Goal: Information Seeking & Learning: Learn about a topic

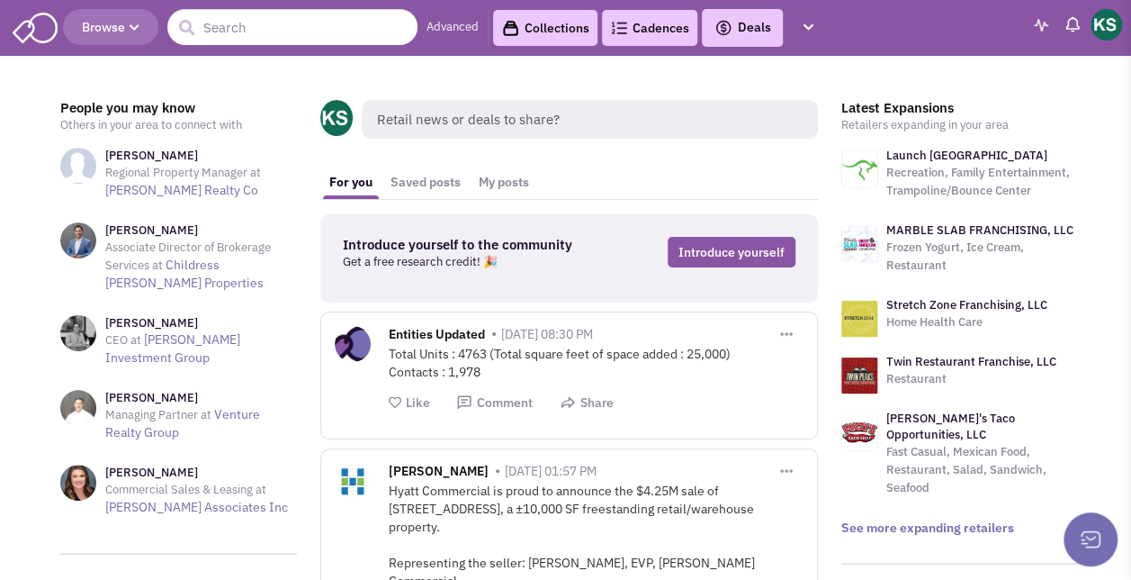
scroll to position [136, 0]
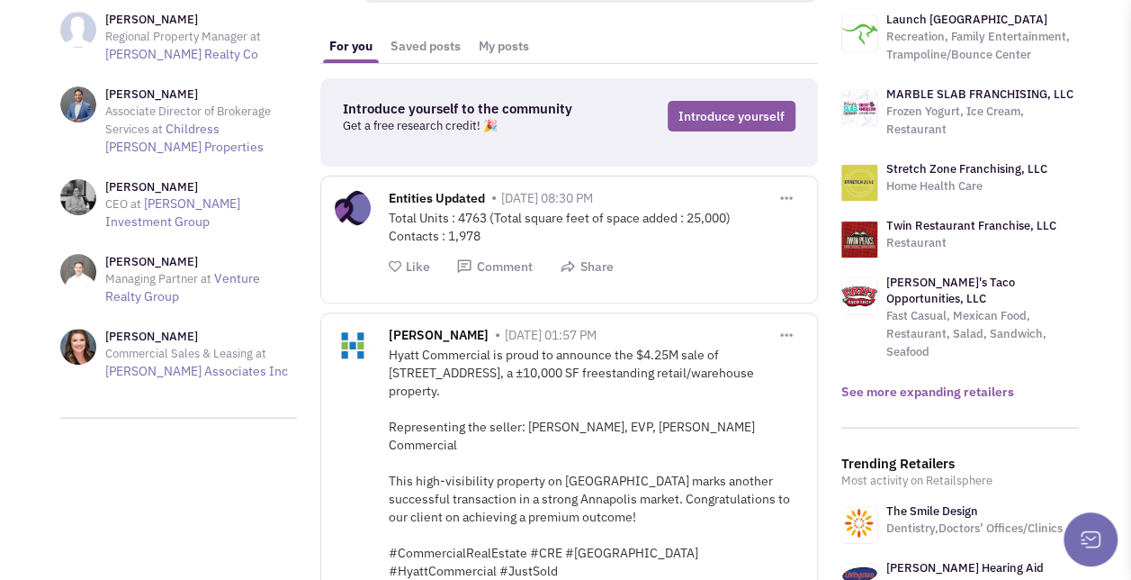
click at [872, 383] on link "See more expanding retailers" at bounding box center [927, 391] width 173 height 16
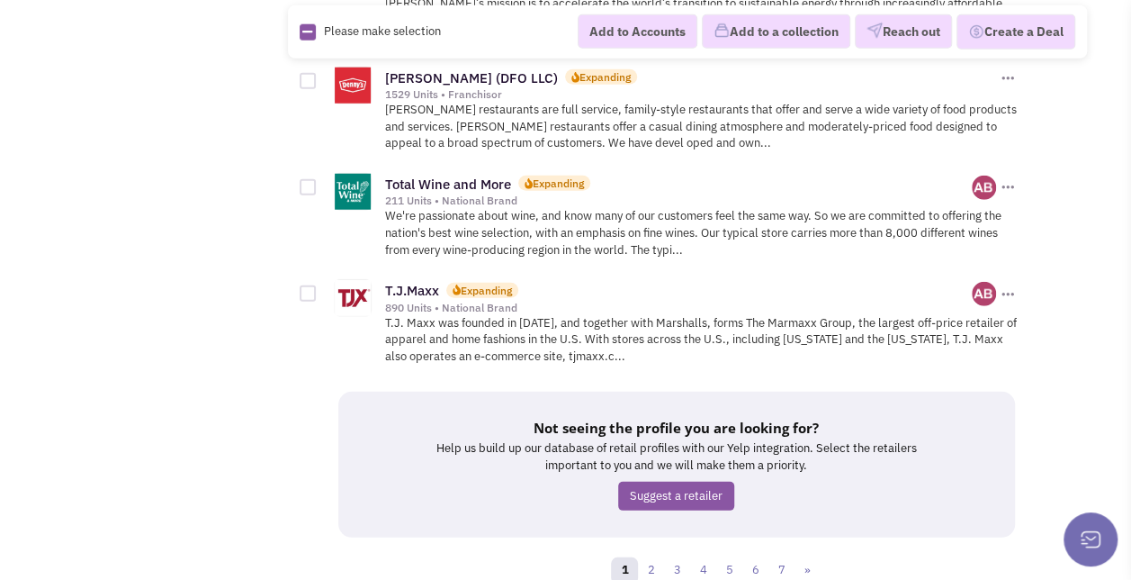
scroll to position [2388, 0]
click at [658, 556] on link "2" at bounding box center [650, 569] width 27 height 27
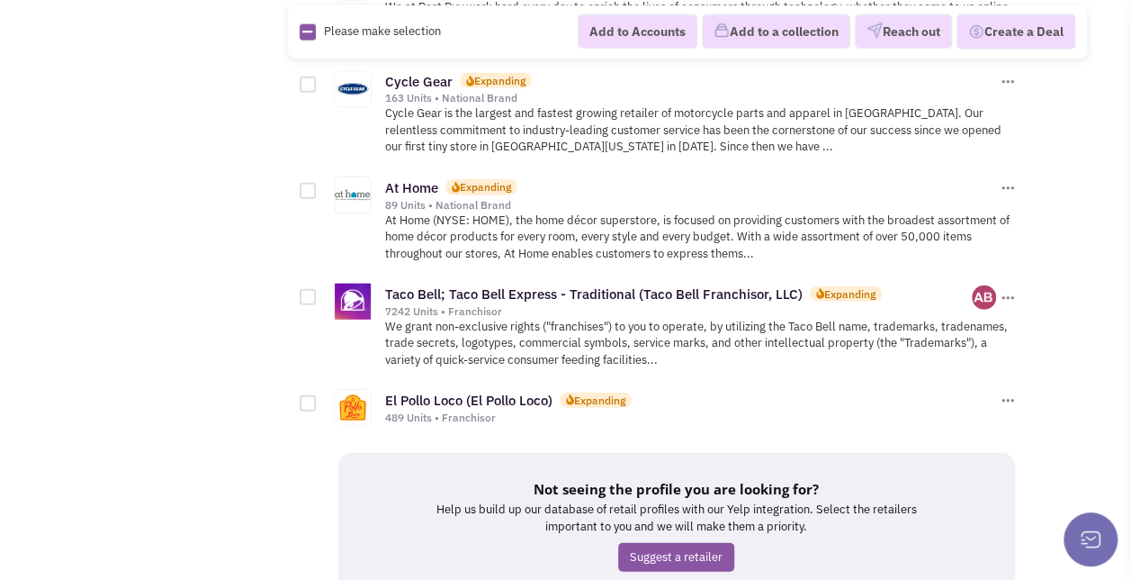
scroll to position [2329, 0]
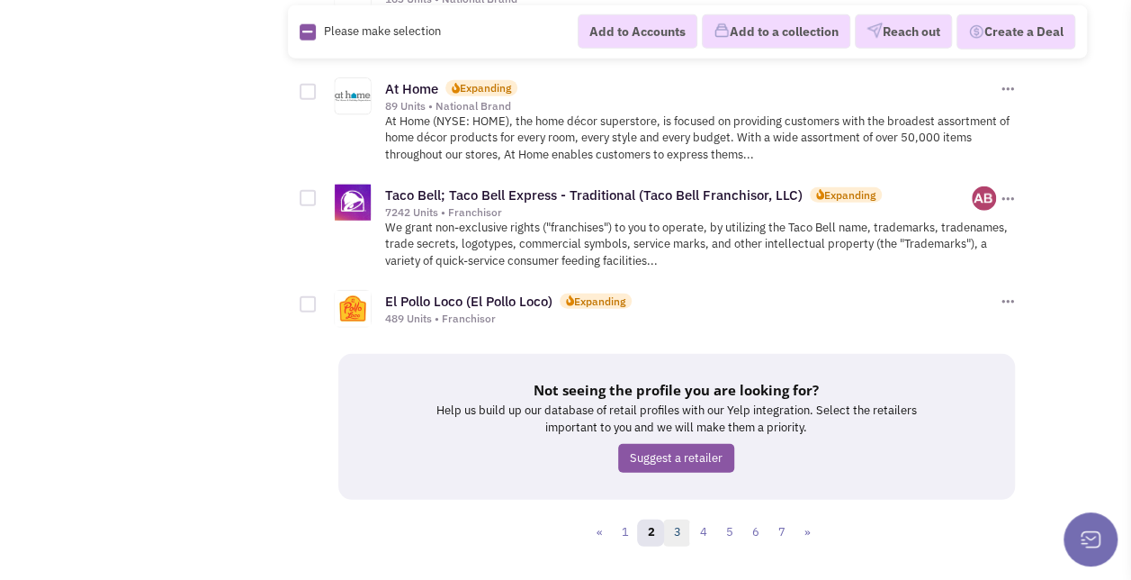
click at [669, 519] on link "3" at bounding box center [676, 532] width 27 height 27
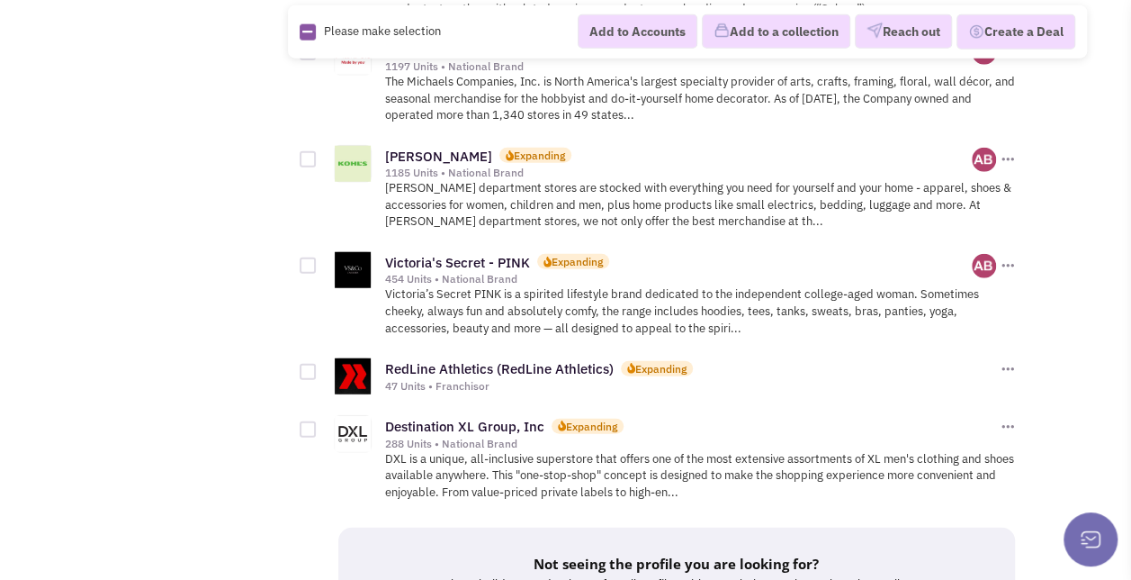
scroll to position [2253, 0]
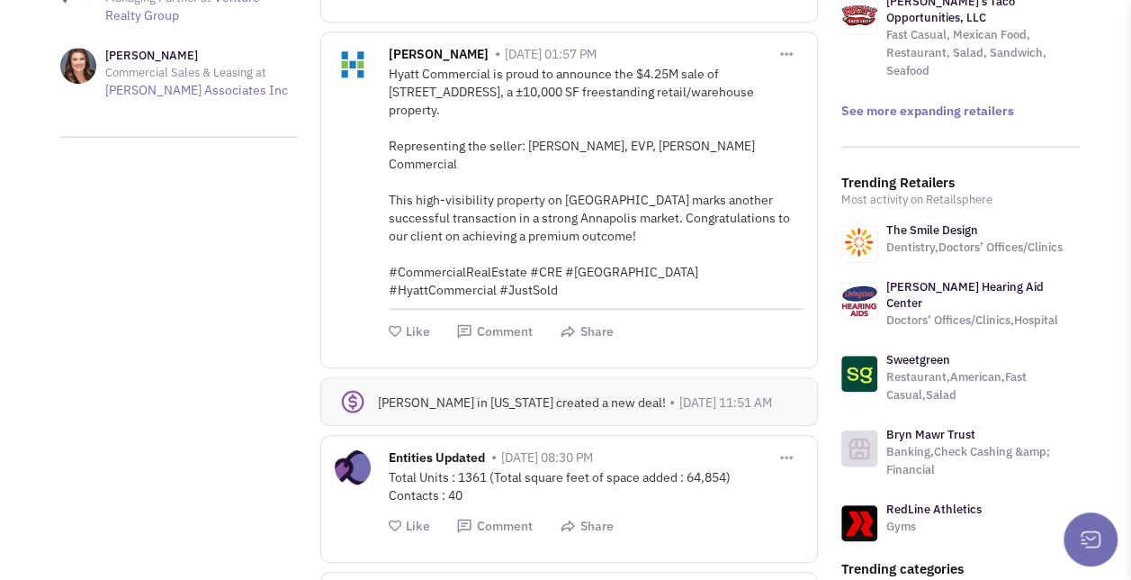
scroll to position [431, 0]
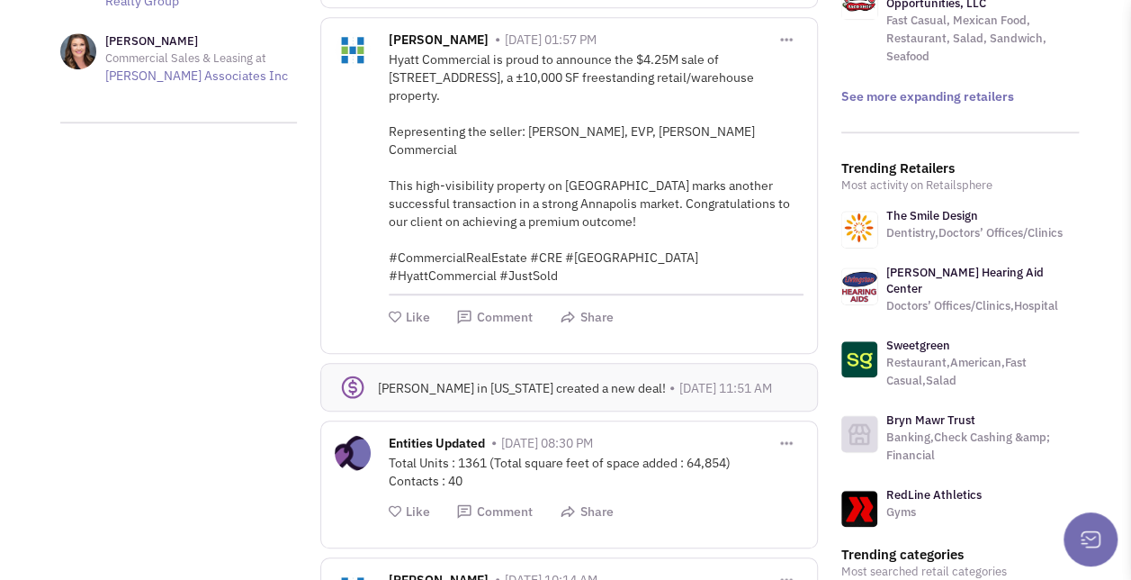
click at [953, 208] on link "The Smile Design" at bounding box center [932, 215] width 92 height 15
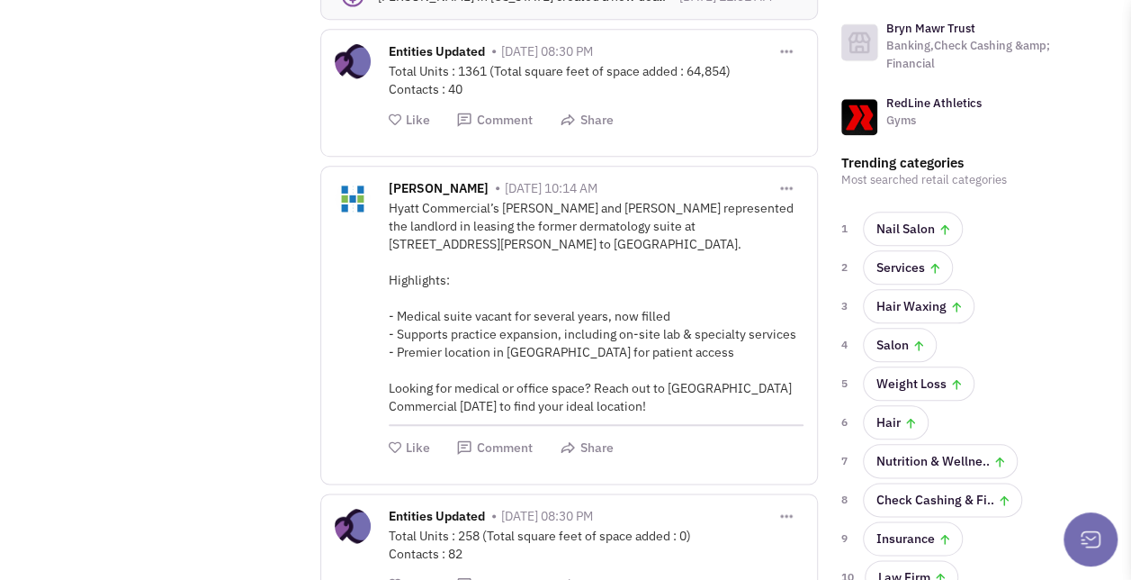
scroll to position [828, 0]
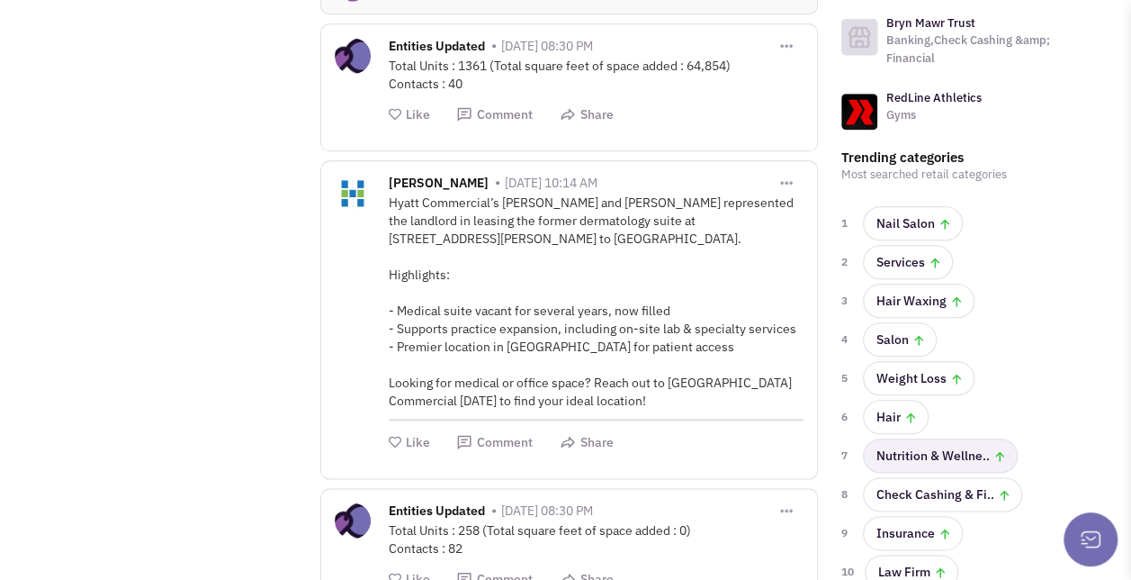
click at [906, 438] on link "Nutrition & Wellne.." at bounding box center [940, 455] width 155 height 34
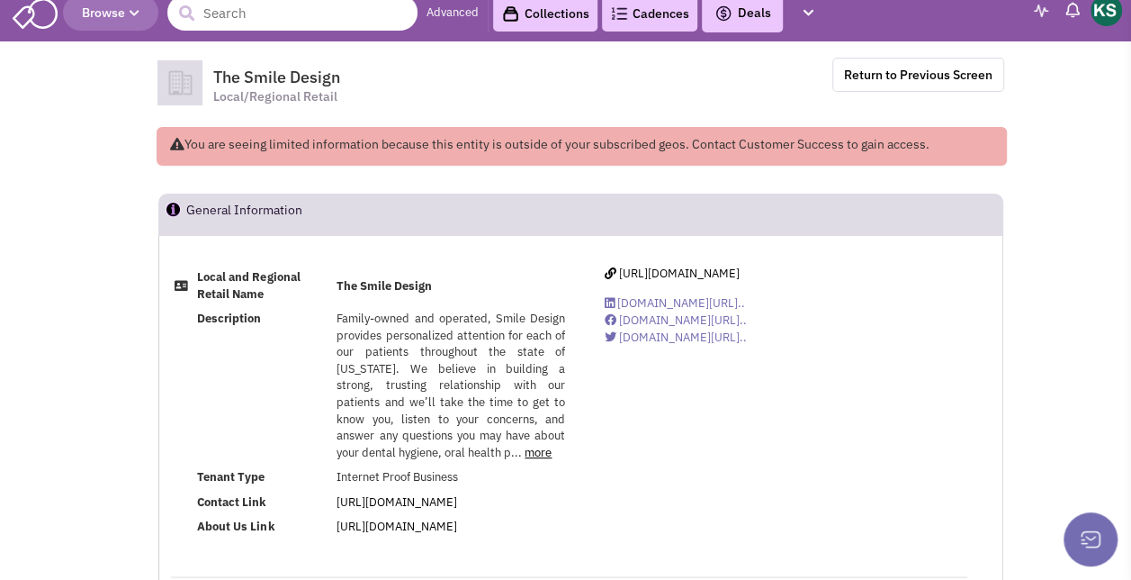
scroll to position [236, 0]
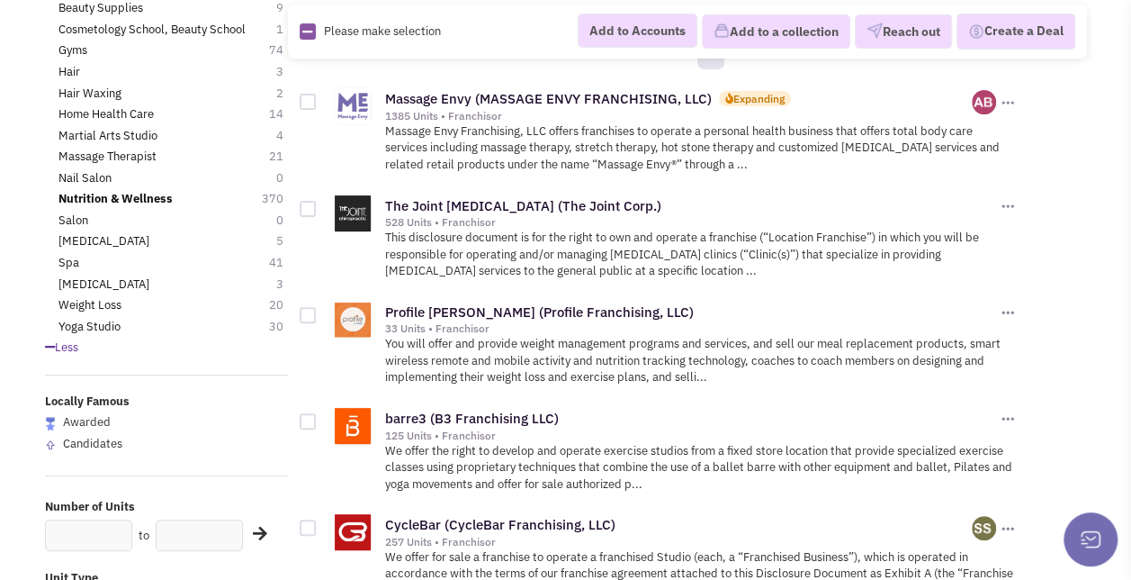
scroll to position [213, 0]
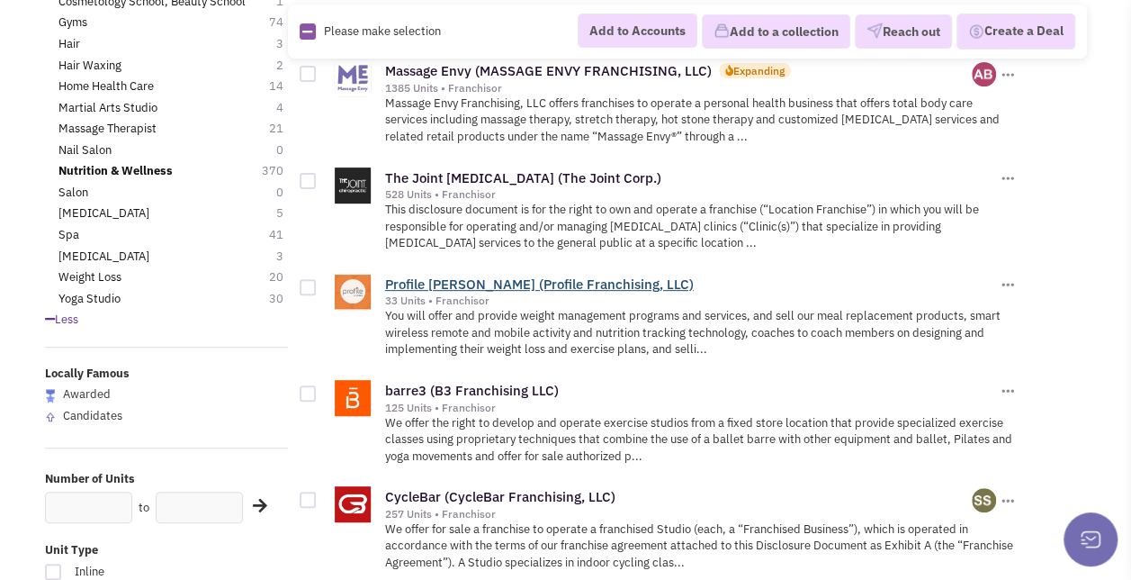
click at [567, 275] on link "Profile [PERSON_NAME] (Profile Franchising, LLC)" at bounding box center [539, 283] width 309 height 17
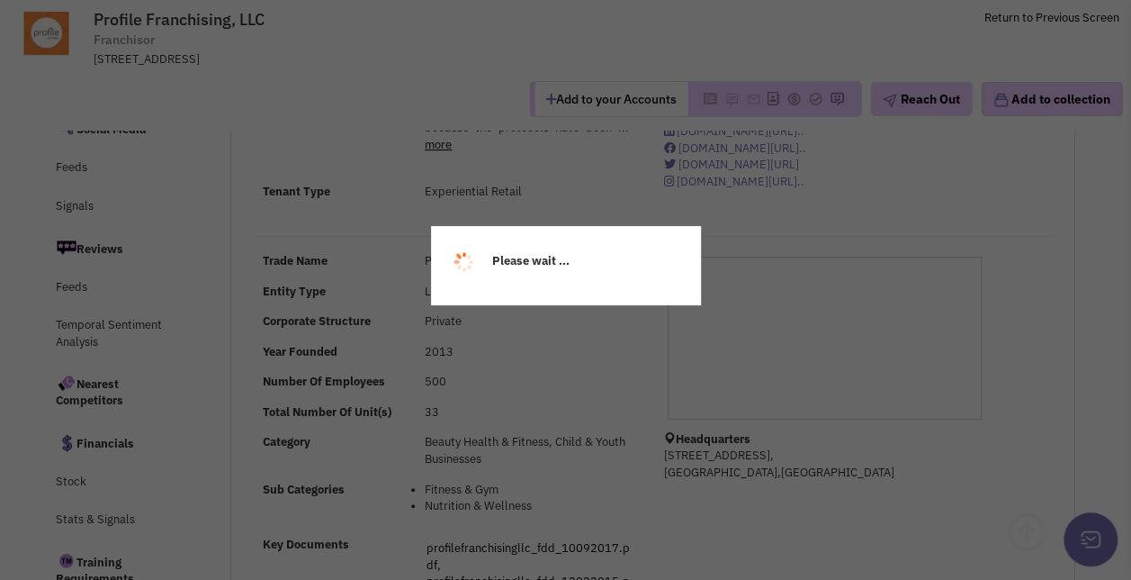
select select
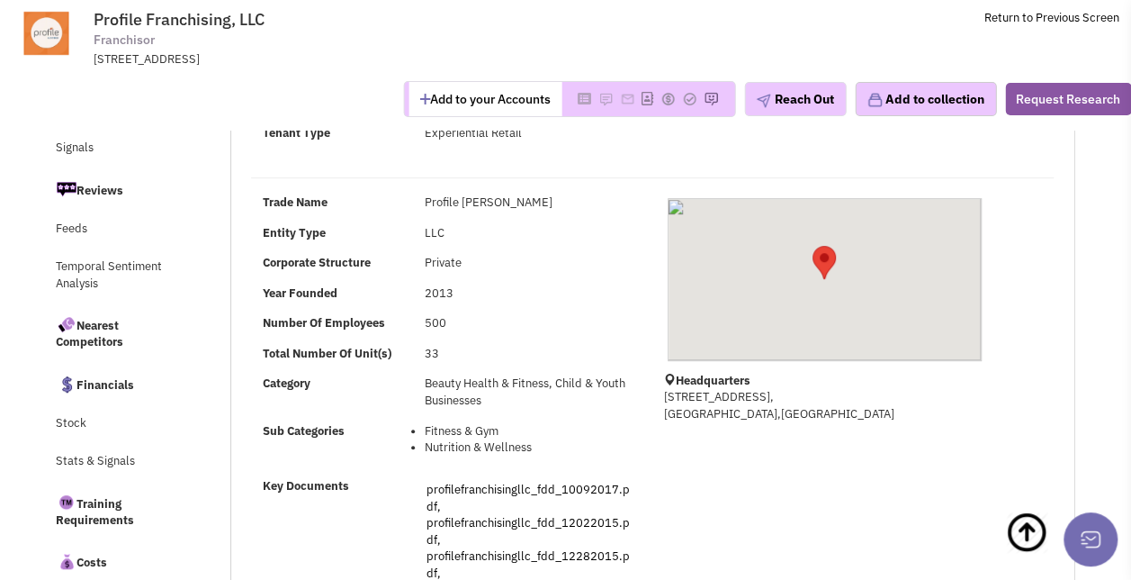
select select
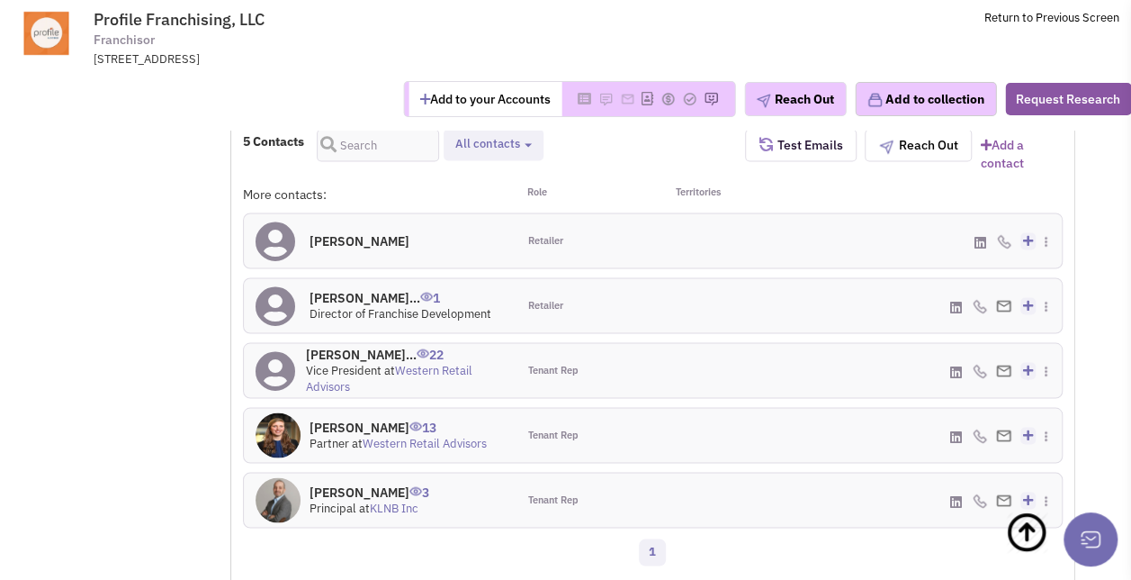
scroll to position [1483, 0]
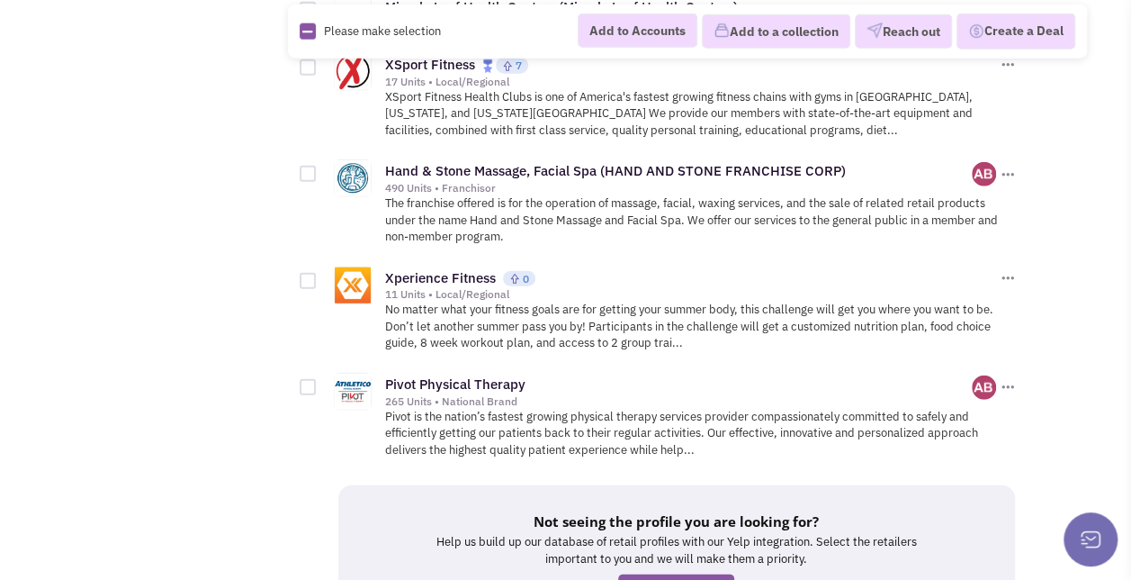
scroll to position [2406, 0]
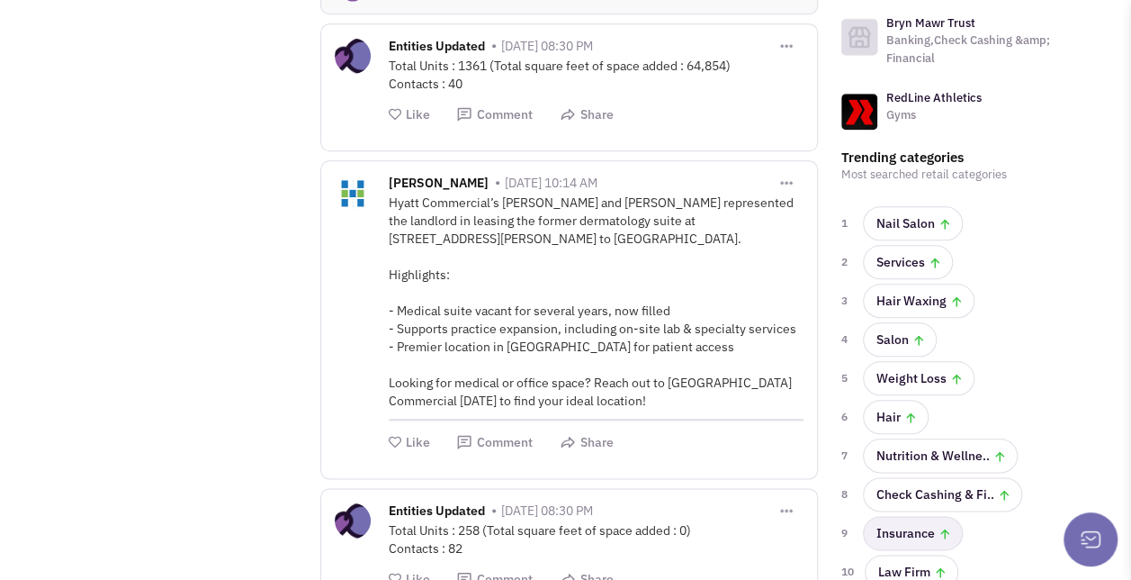
scroll to position [843, 0]
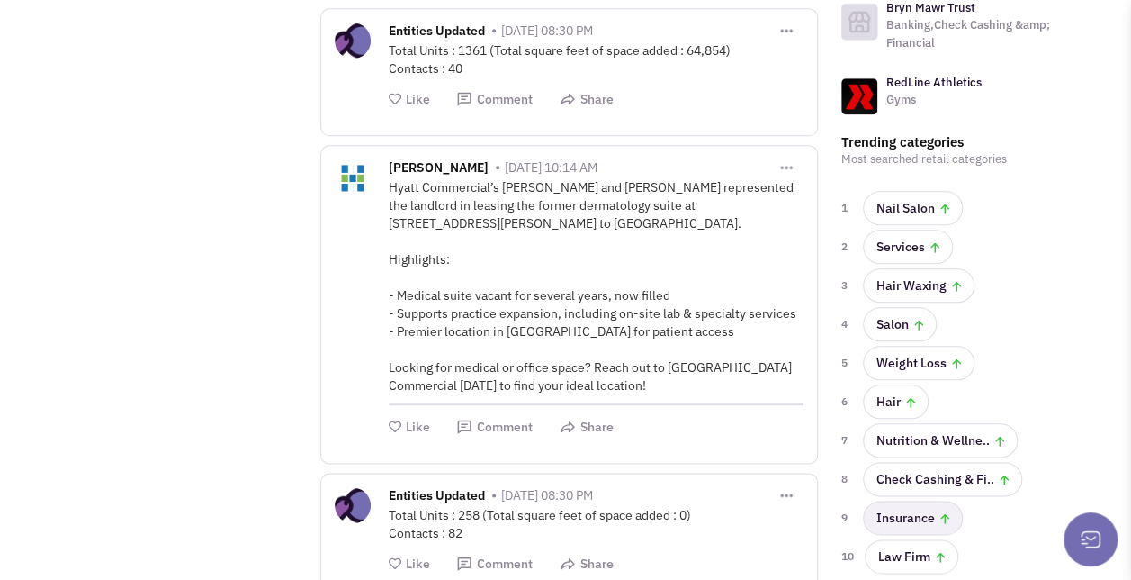
click at [914, 500] on link "Insurance" at bounding box center [913, 517] width 100 height 34
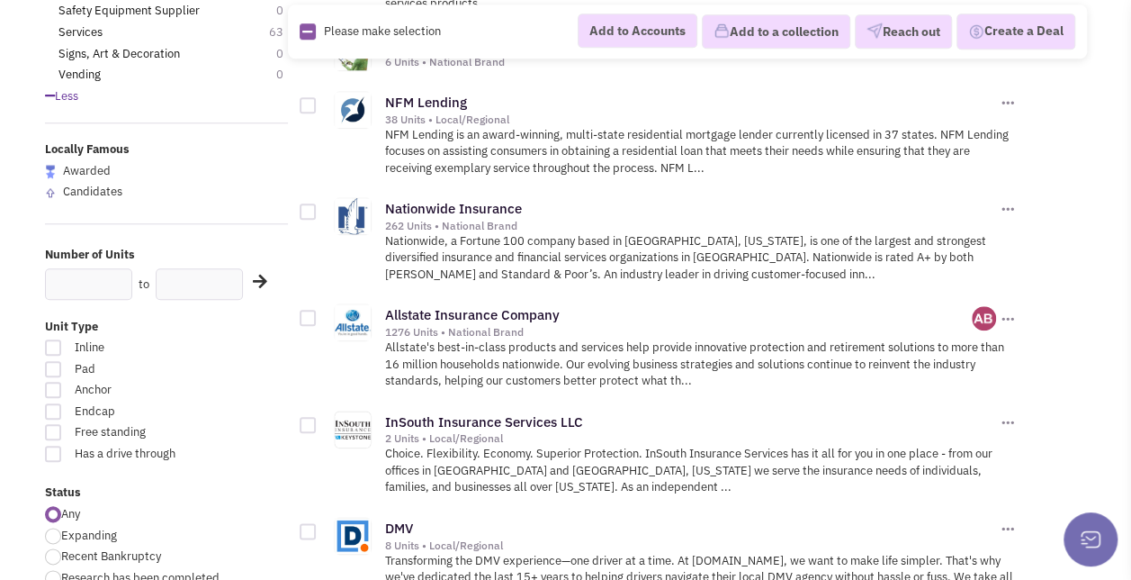
scroll to position [763, 0]
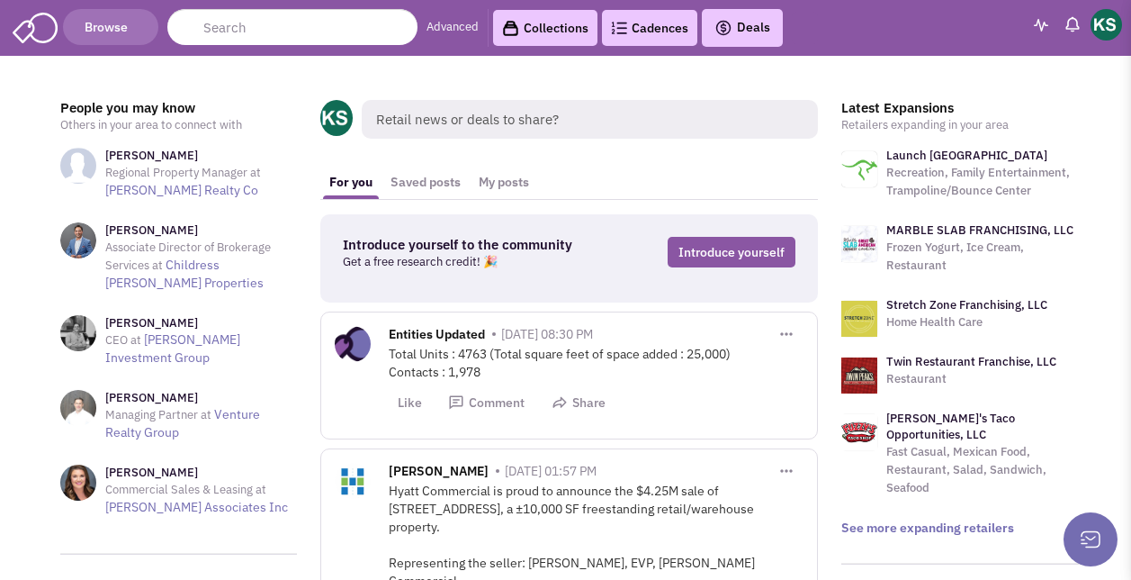
scroll to position [843, 0]
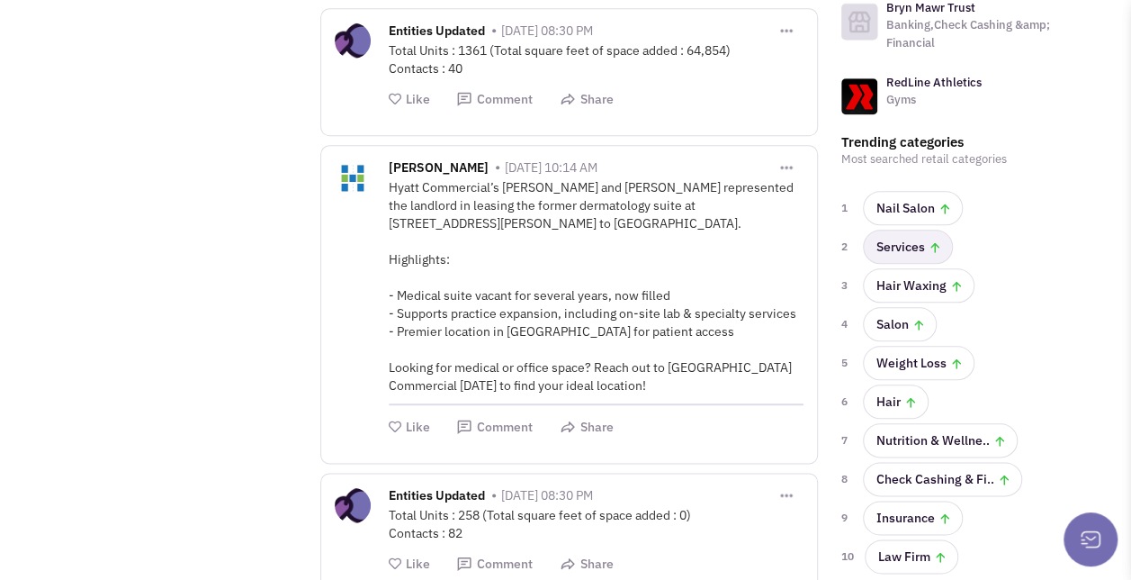
click at [896, 229] on link "Services" at bounding box center [908, 246] width 90 height 34
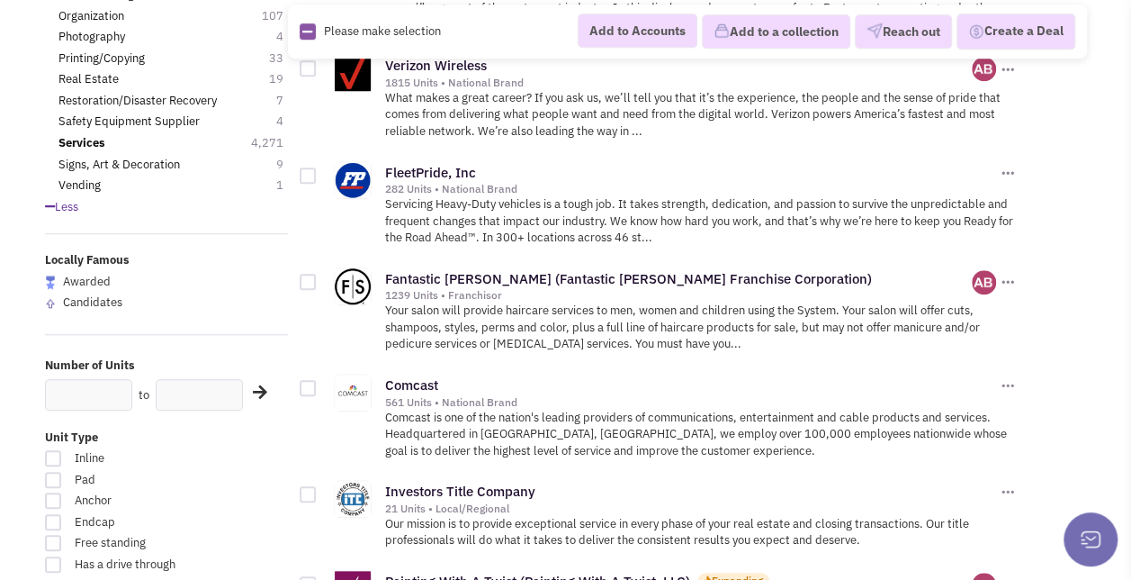
scroll to position [649, 0]
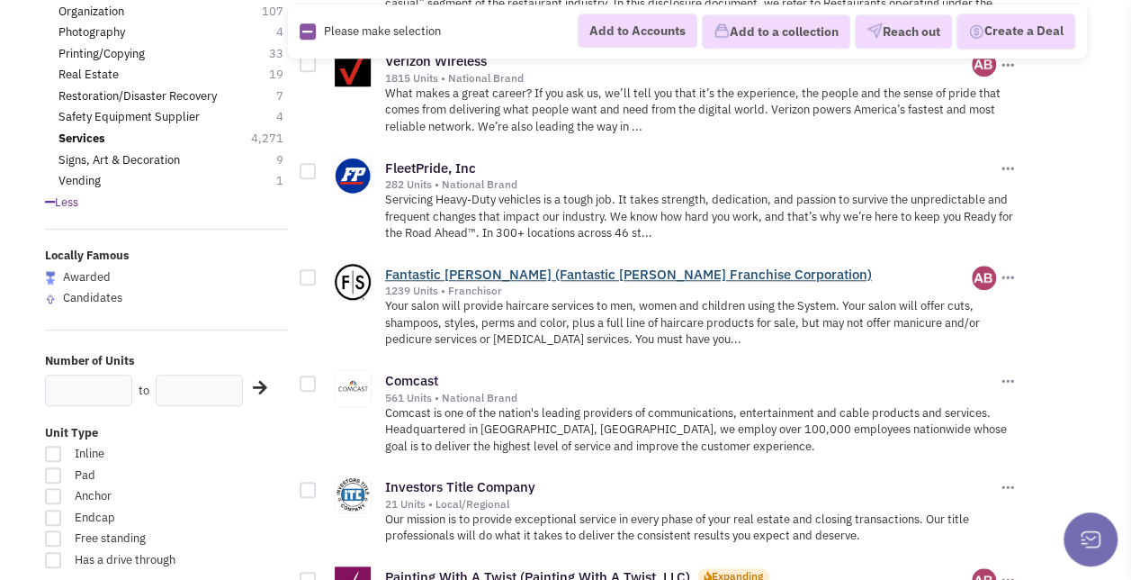
click at [577, 272] on link "Fantastic [PERSON_NAME] (Fantastic [PERSON_NAME] Franchise Corporation)" at bounding box center [628, 273] width 487 height 17
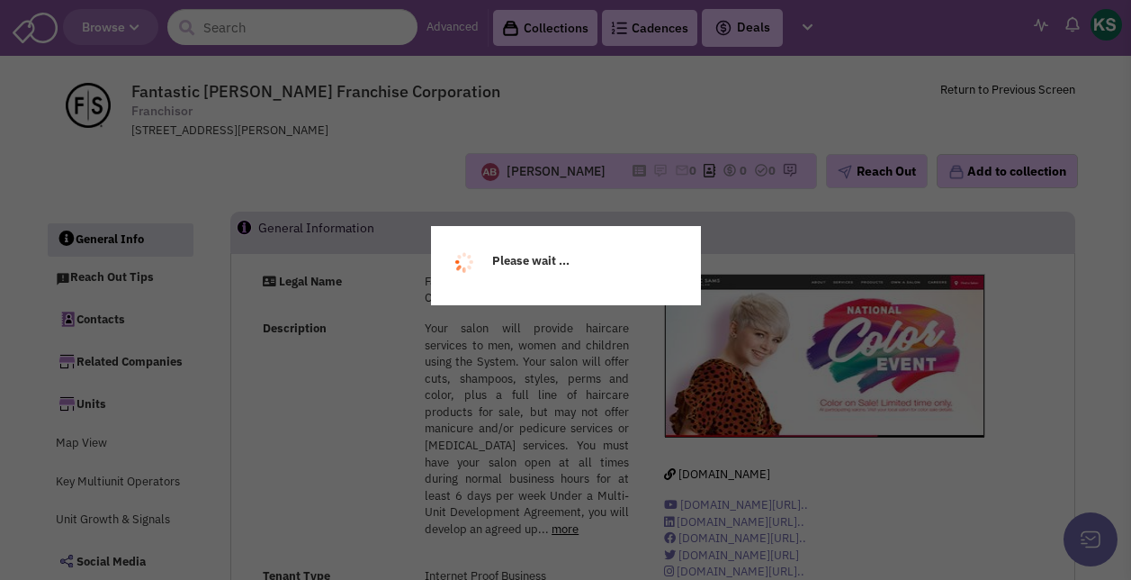
select select
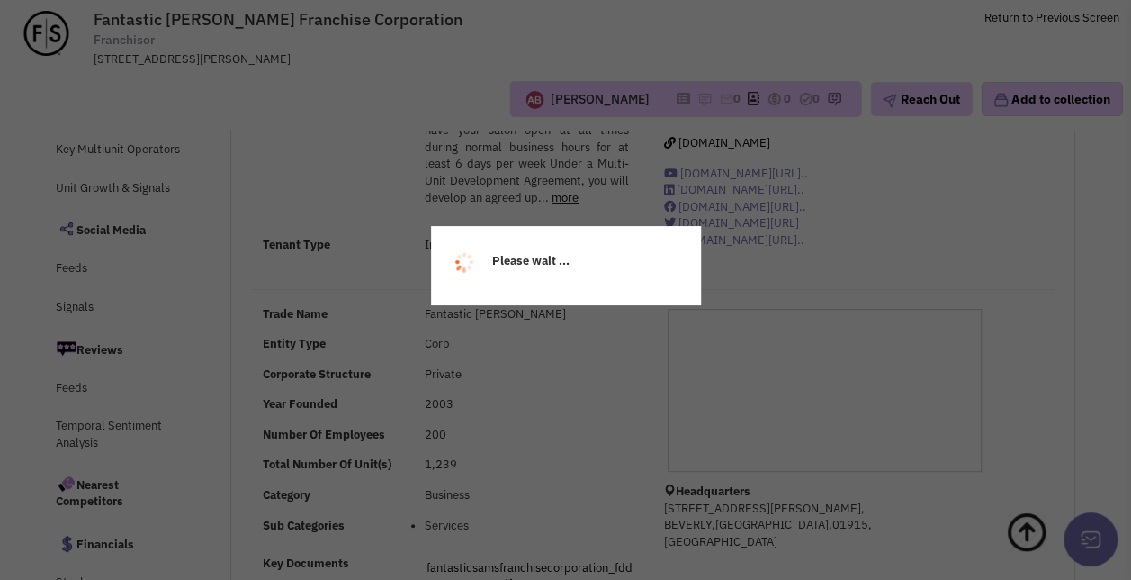
scroll to position [202, 0]
select select
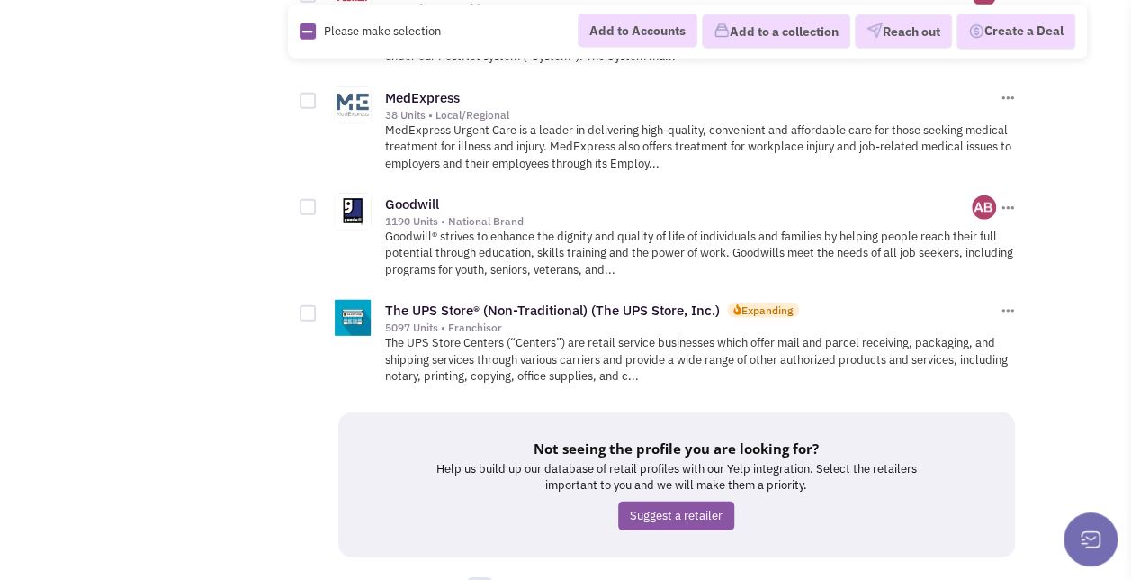
scroll to position [2552, 0]
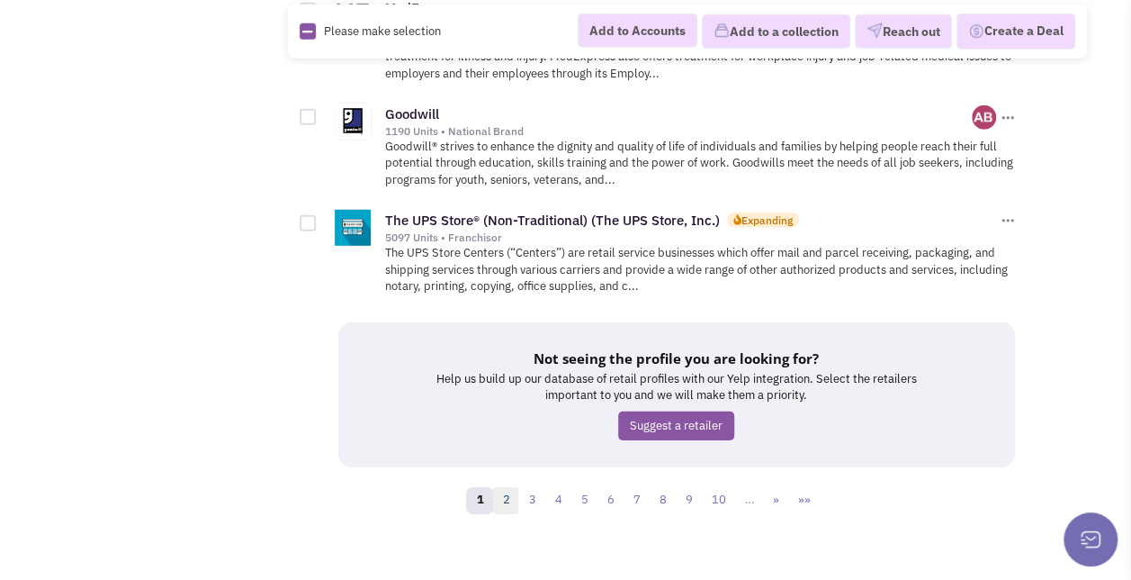
click at [508, 492] on link "2" at bounding box center [505, 500] width 27 height 27
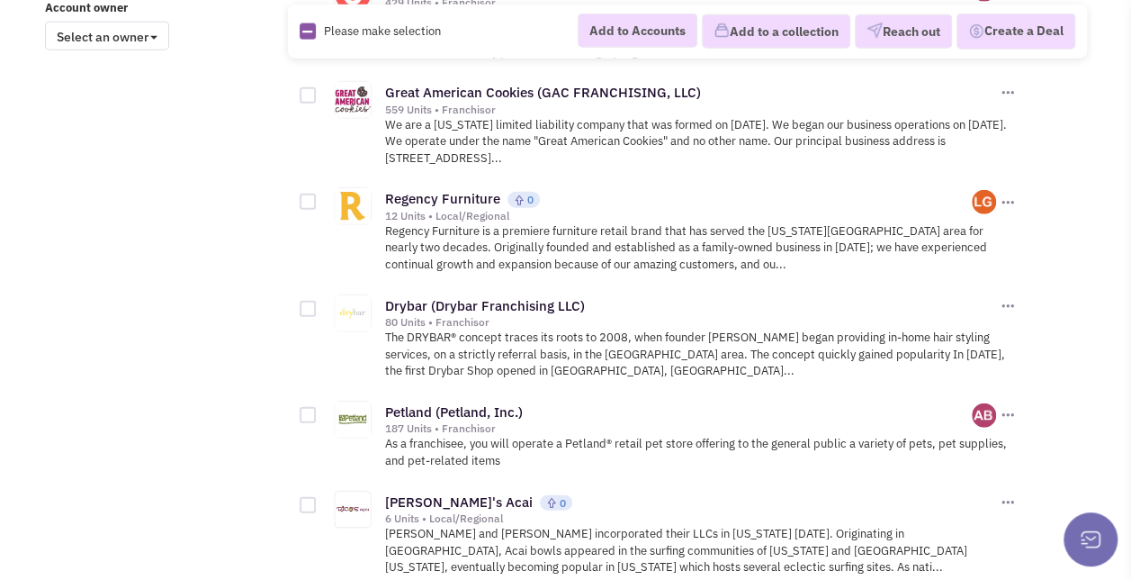
scroll to position [2125, 0]
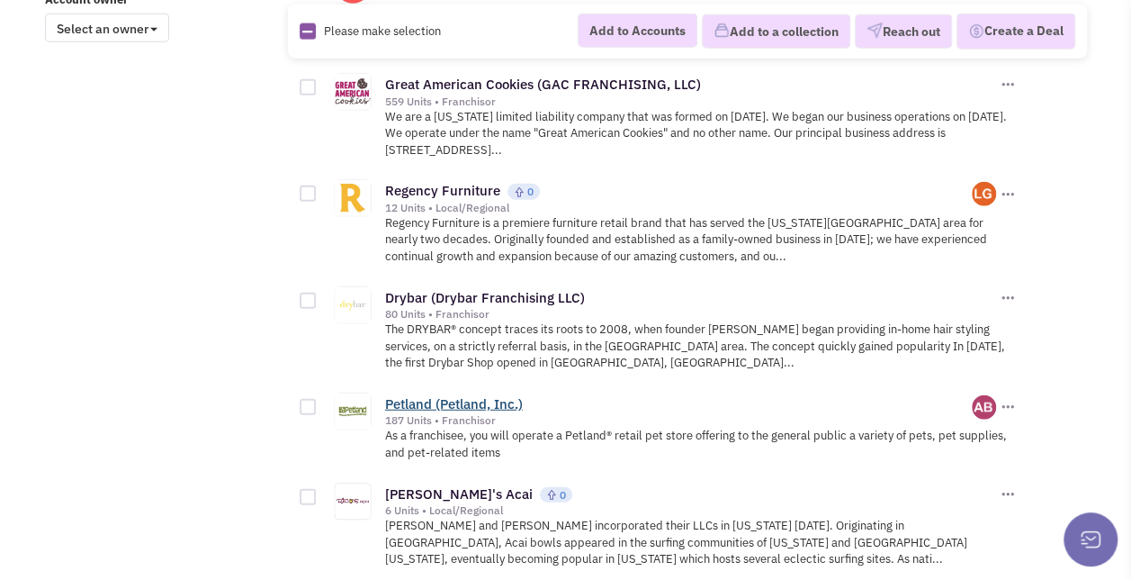
click at [495, 395] on link "Petland (Petland, Inc.)" at bounding box center [454, 403] width 138 height 17
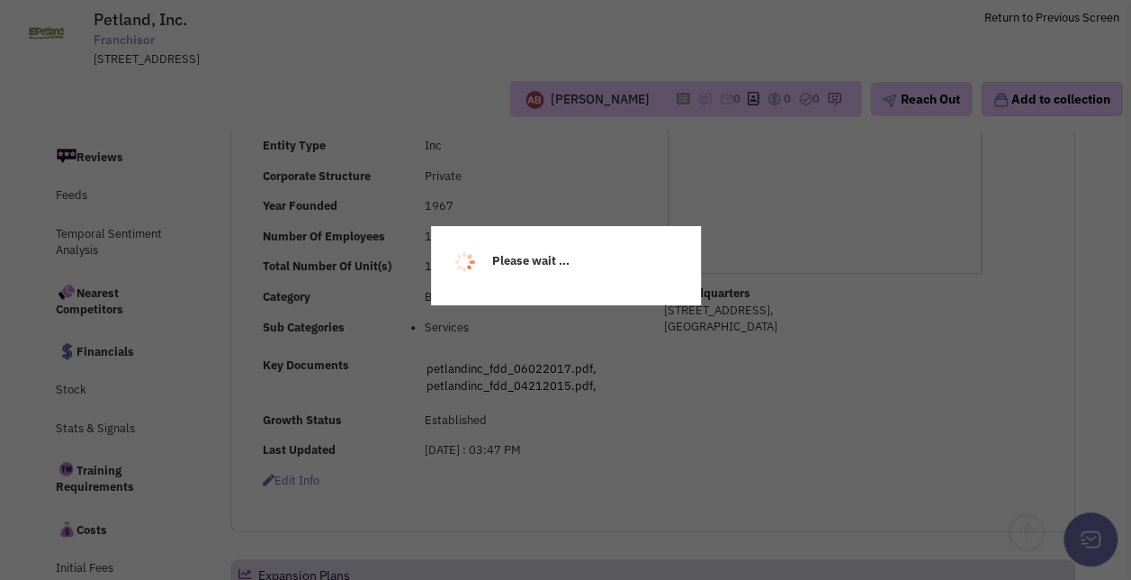
select select
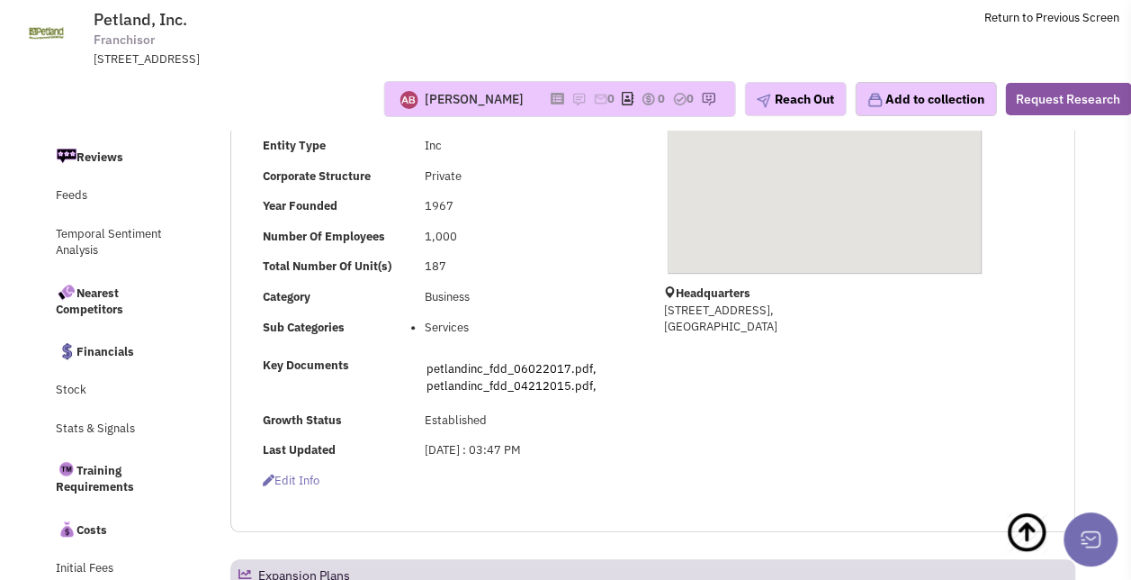
select select
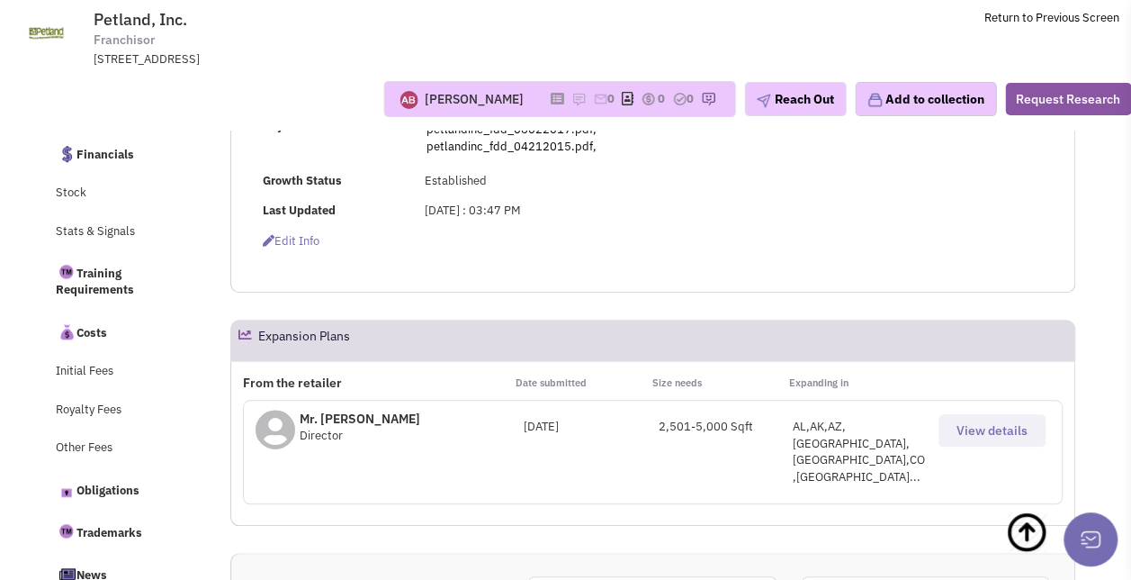
scroll to position [636, 0]
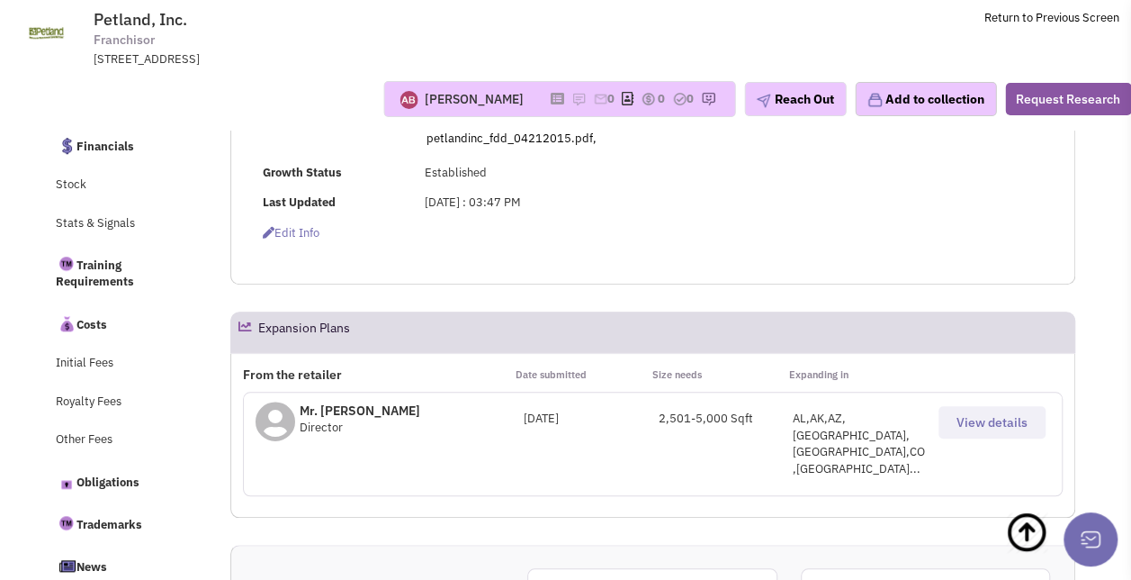
click at [985, 427] on span "View details" at bounding box center [992, 422] width 71 height 16
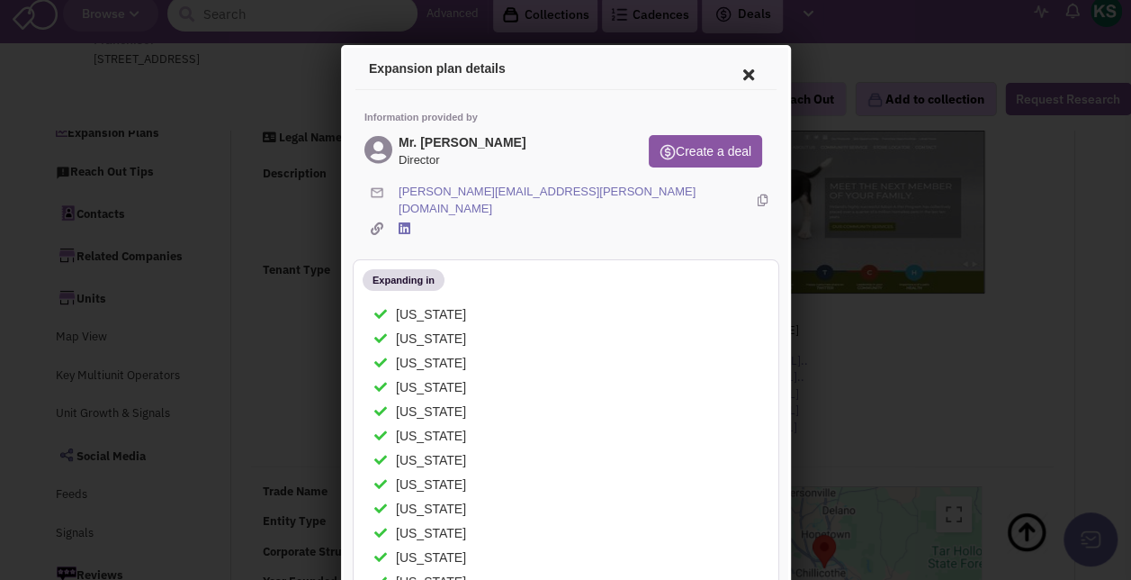
scroll to position [0, 0]
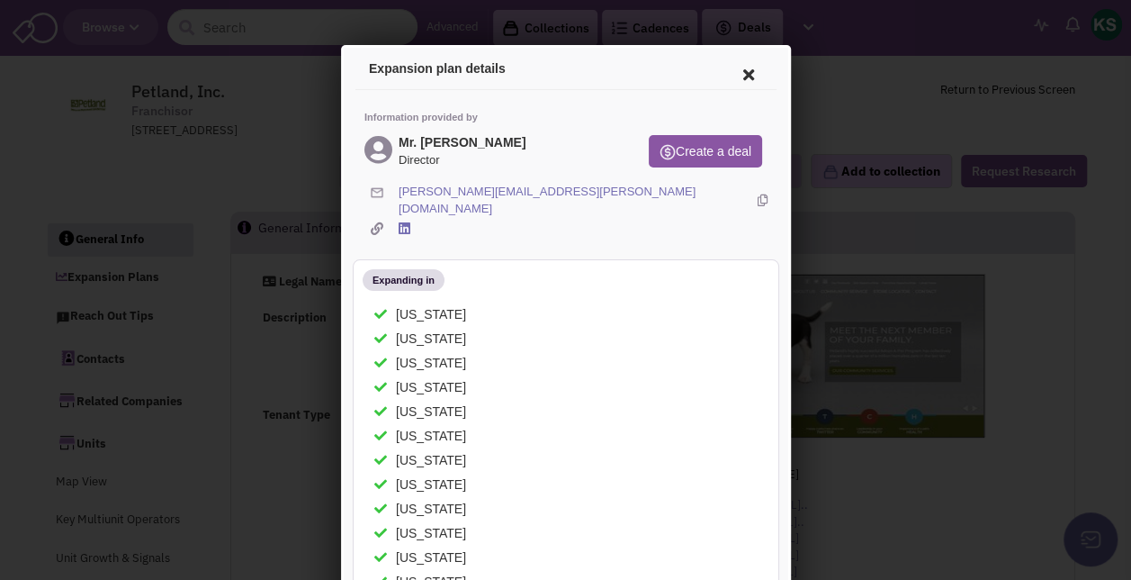
click at [733, 71] on icon at bounding box center [745, 71] width 38 height 43
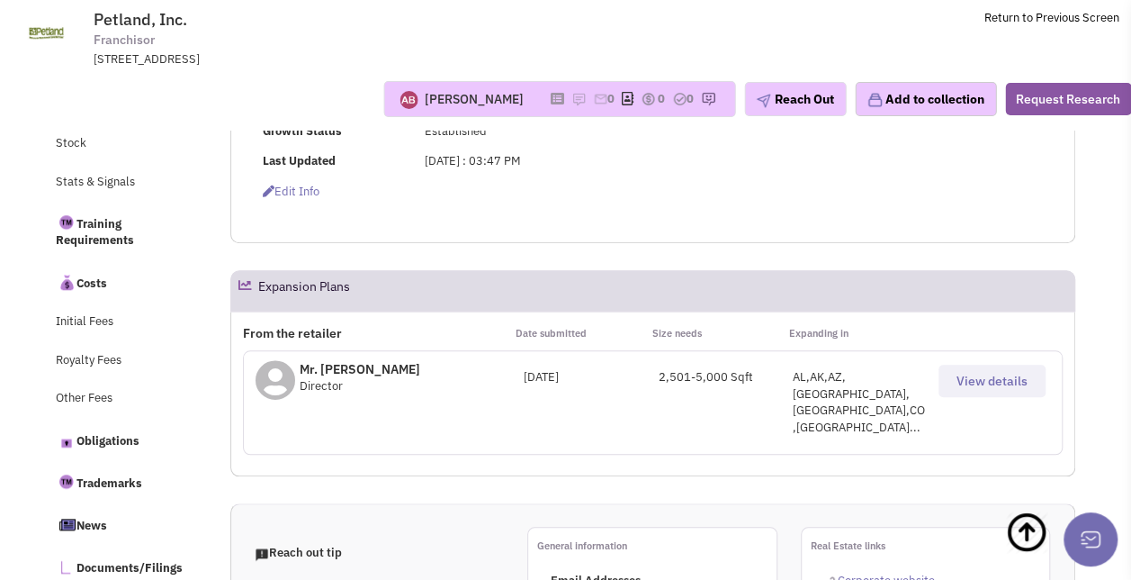
scroll to position [682, 0]
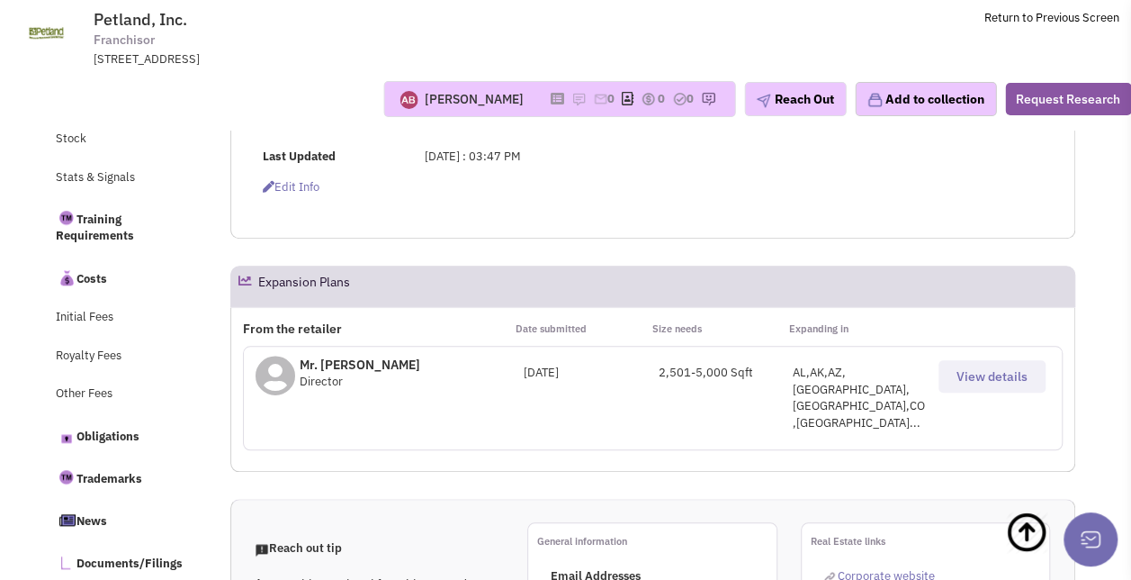
click at [997, 371] on span "View details" at bounding box center [992, 376] width 71 height 16
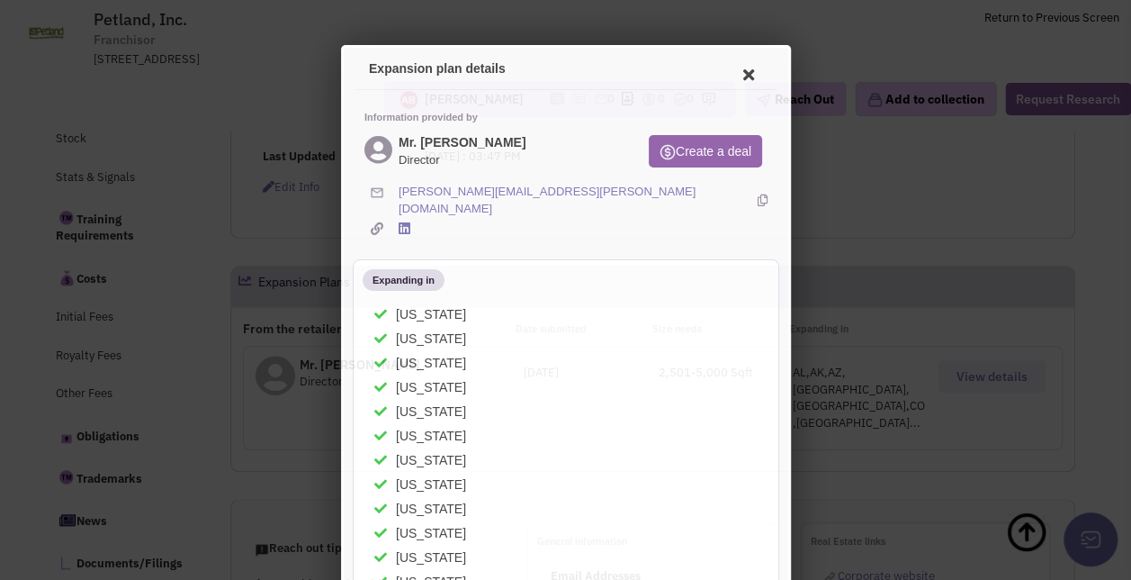
scroll to position [0, 0]
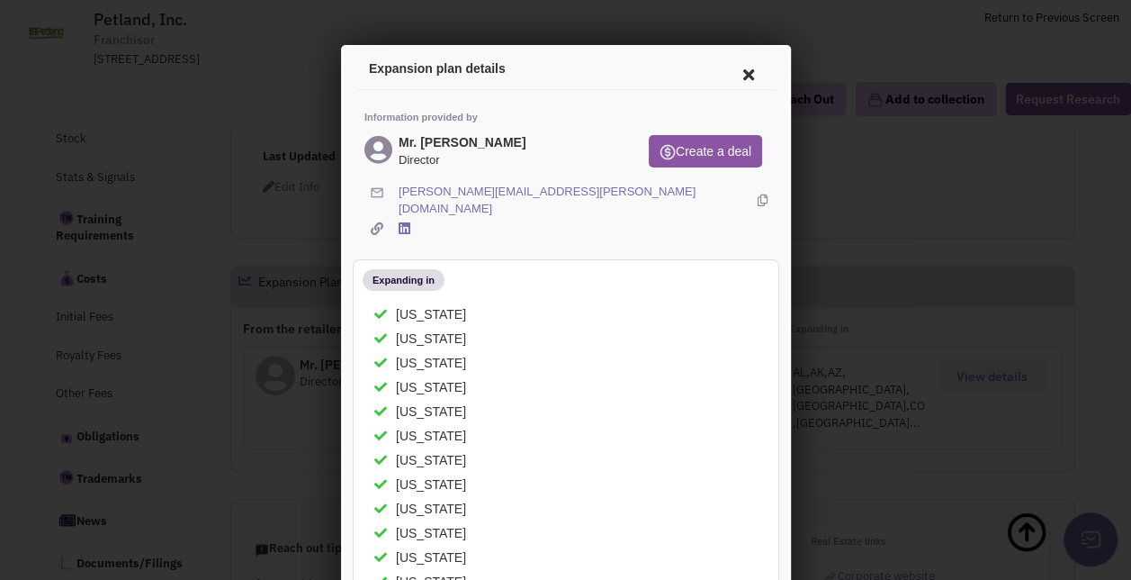
click at [754, 190] on icon at bounding box center [759, 197] width 10 height 33
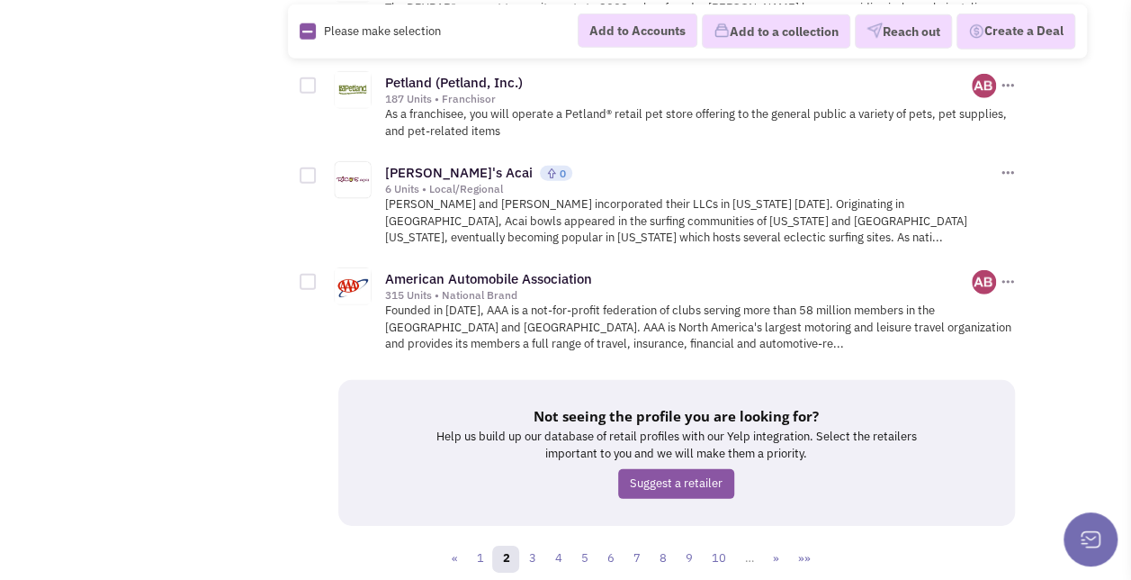
scroll to position [2446, 0]
click at [436, 164] on link "Rico's Acai" at bounding box center [459, 172] width 148 height 17
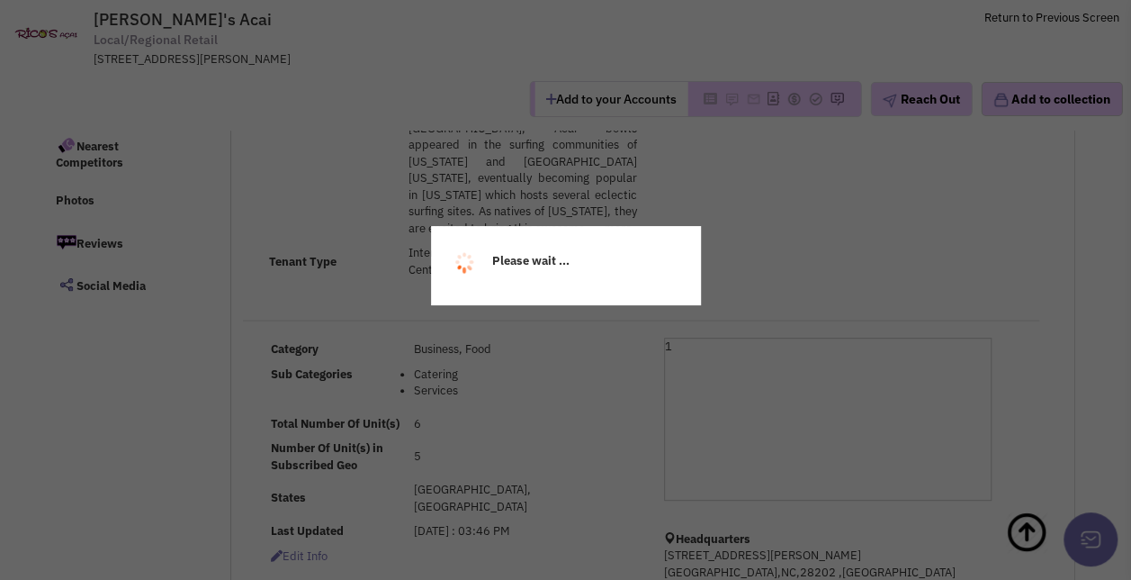
select select
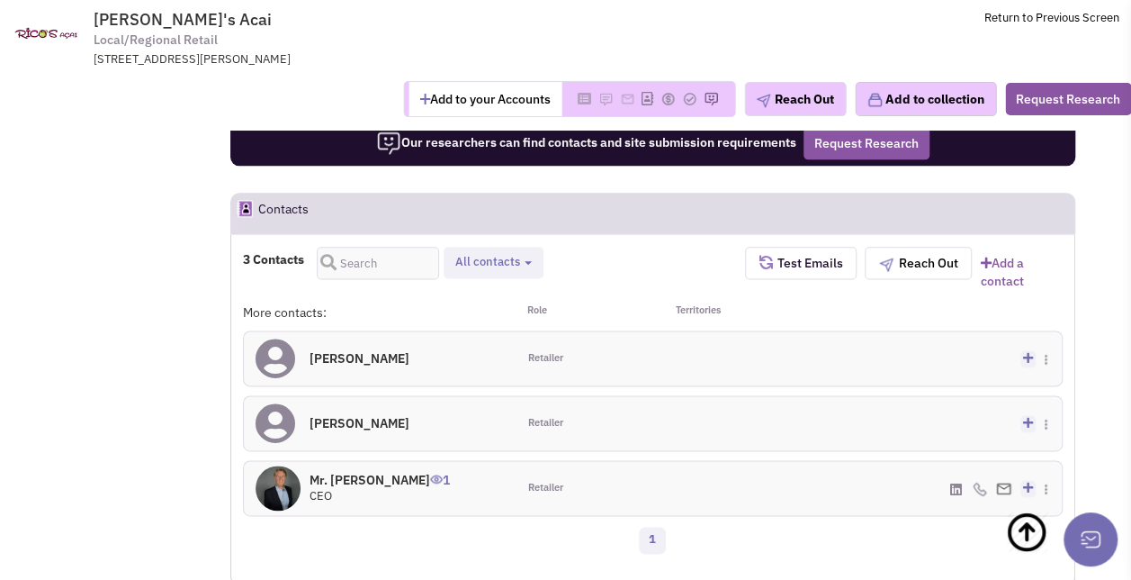
scroll to position [1136, 0]
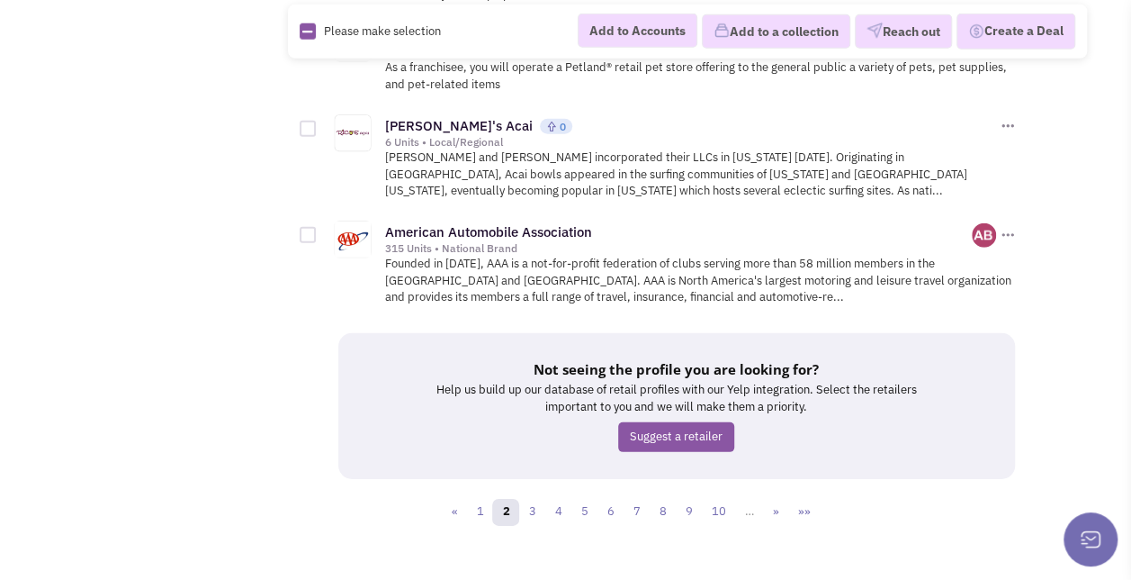
scroll to position [2496, 0]
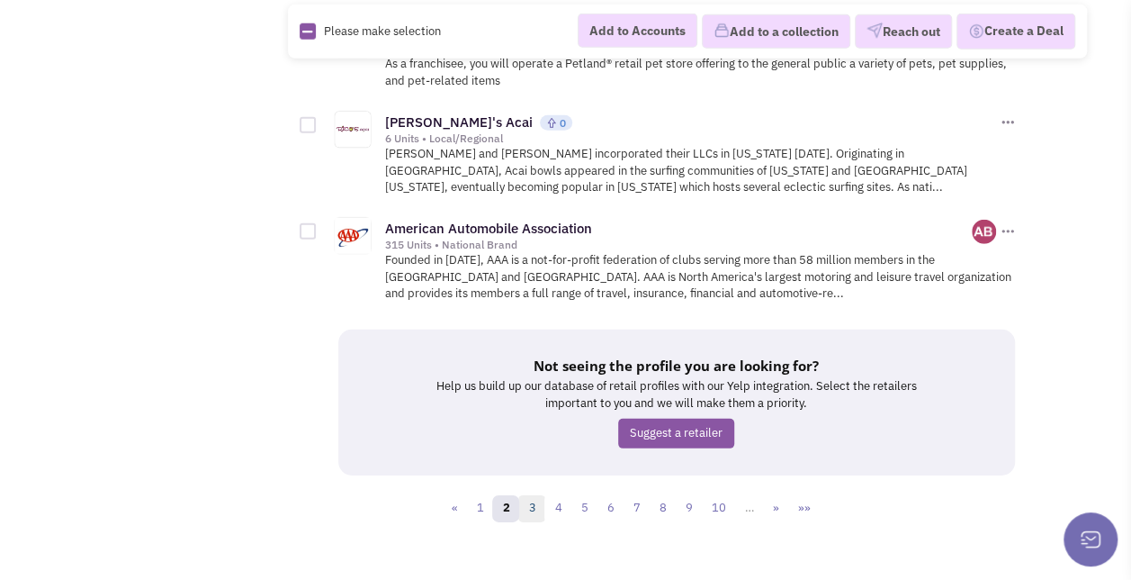
click at [528, 499] on link "3" at bounding box center [531, 508] width 27 height 27
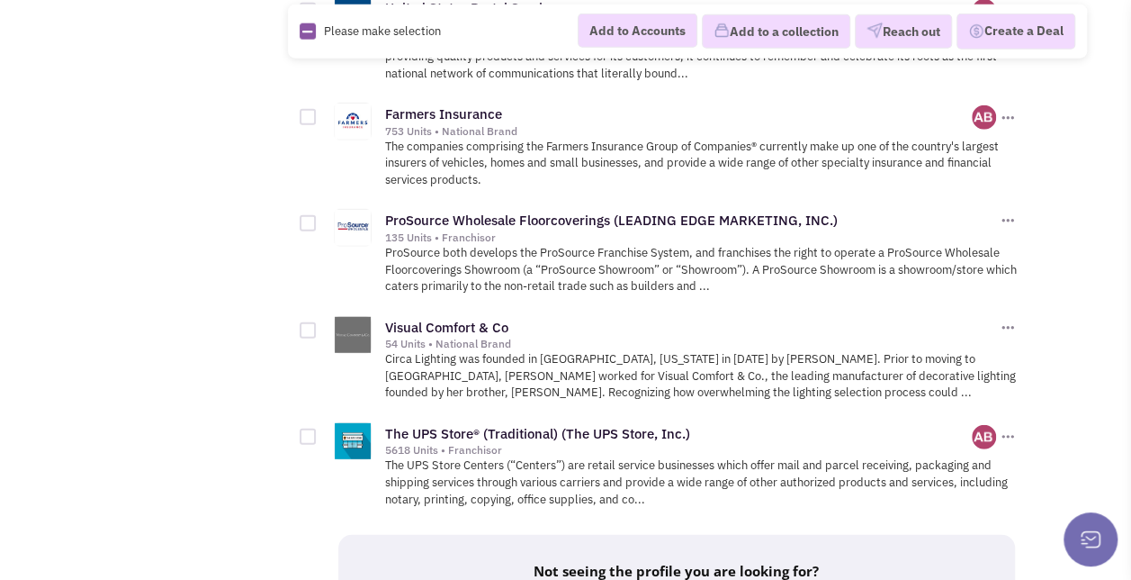
scroll to position [2322, 0]
click at [468, 319] on link "Visual Comfort & Co" at bounding box center [446, 327] width 123 height 17
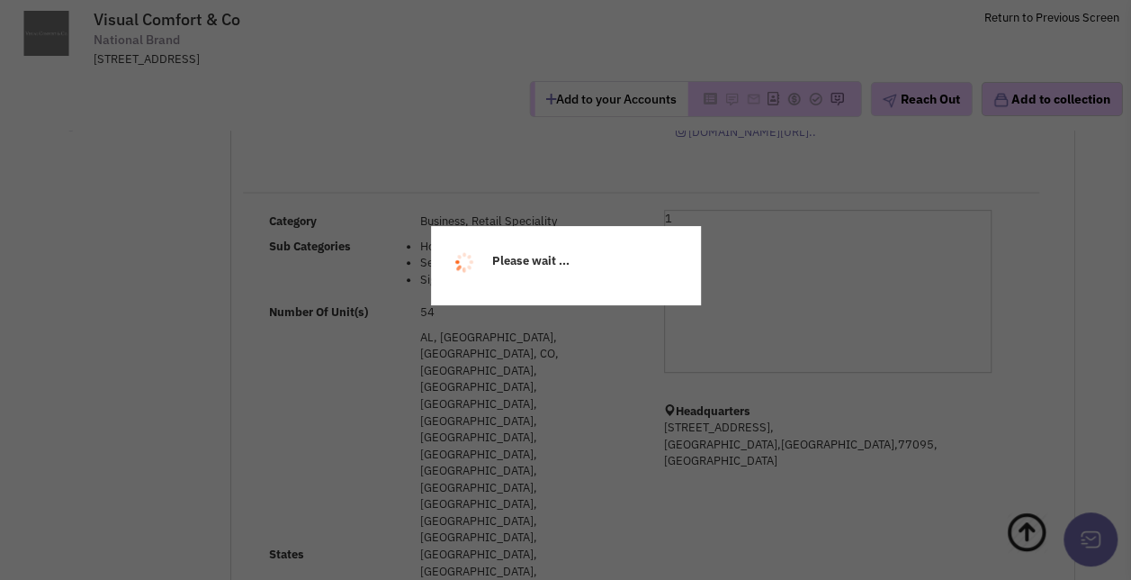
select select
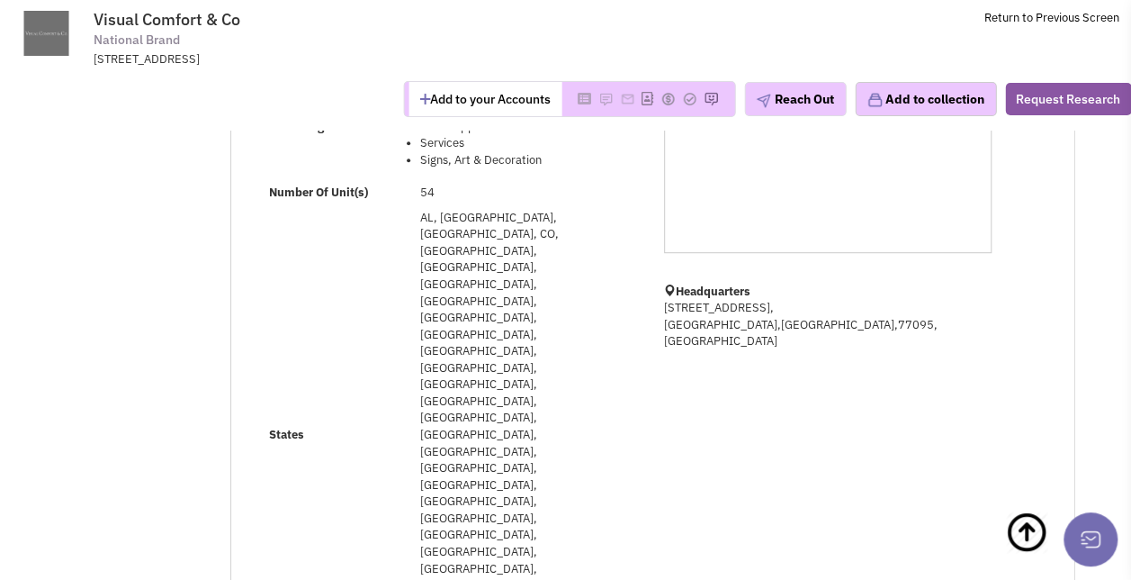
select select
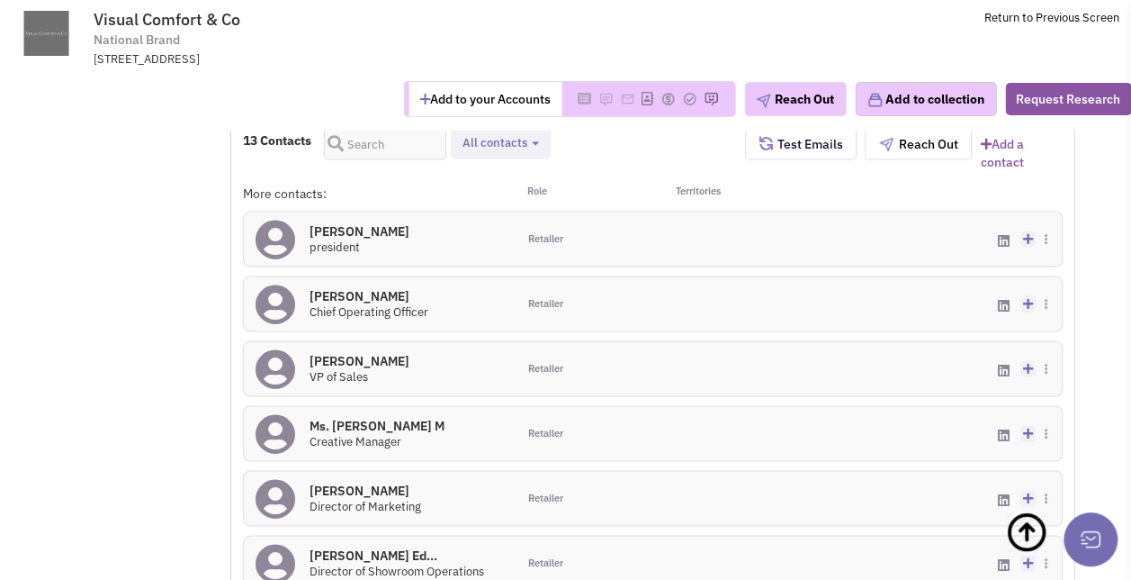
scroll to position [1570, 0]
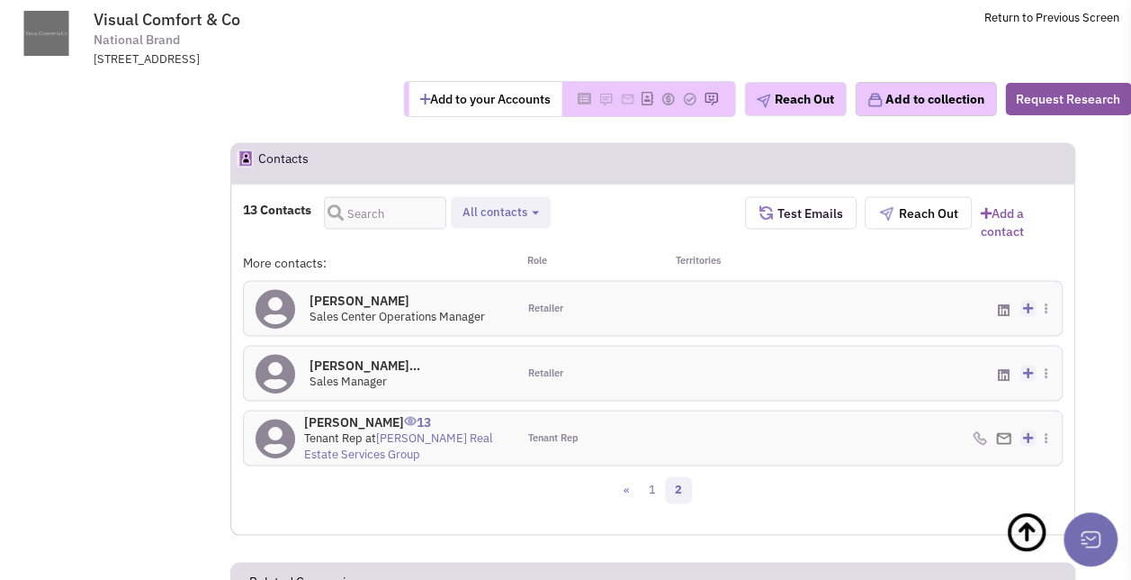
scroll to position [1481, 0]
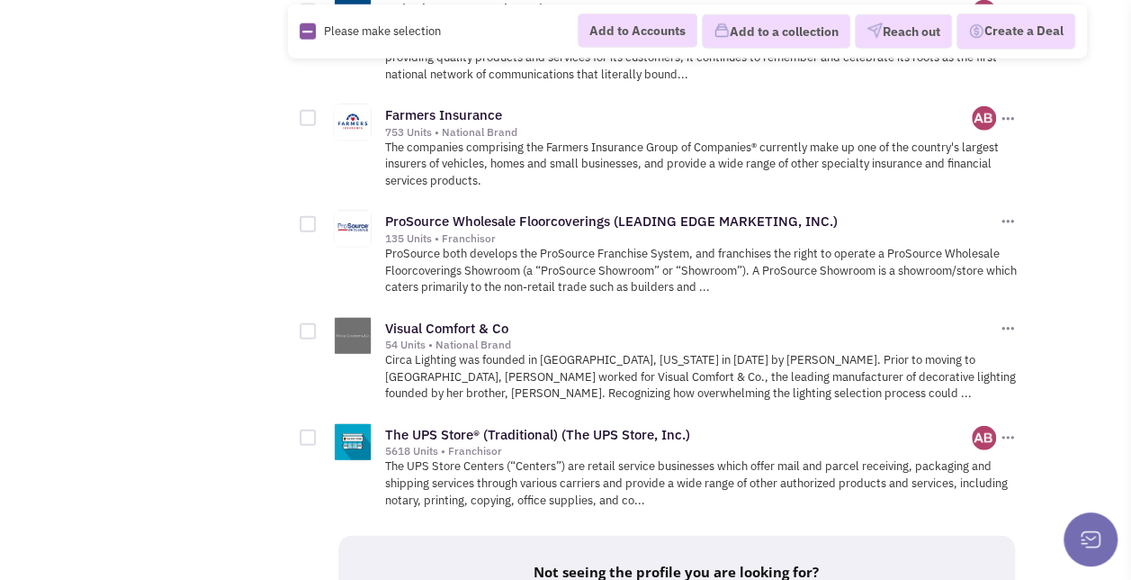
scroll to position [2535, 0]
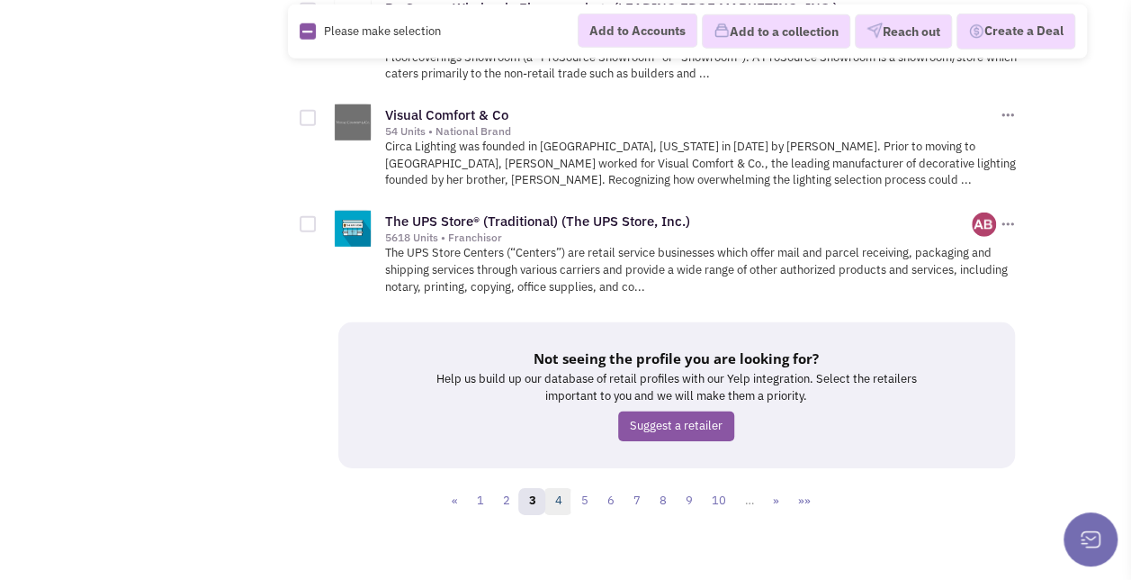
click at [564, 496] on link "4" at bounding box center [557, 501] width 27 height 27
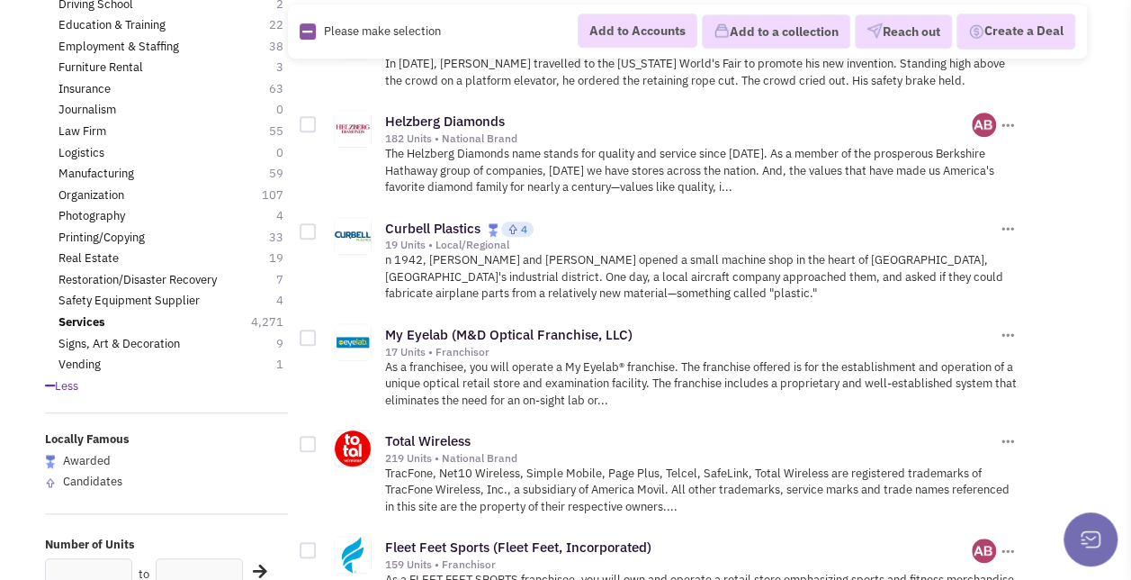
scroll to position [534, 0]
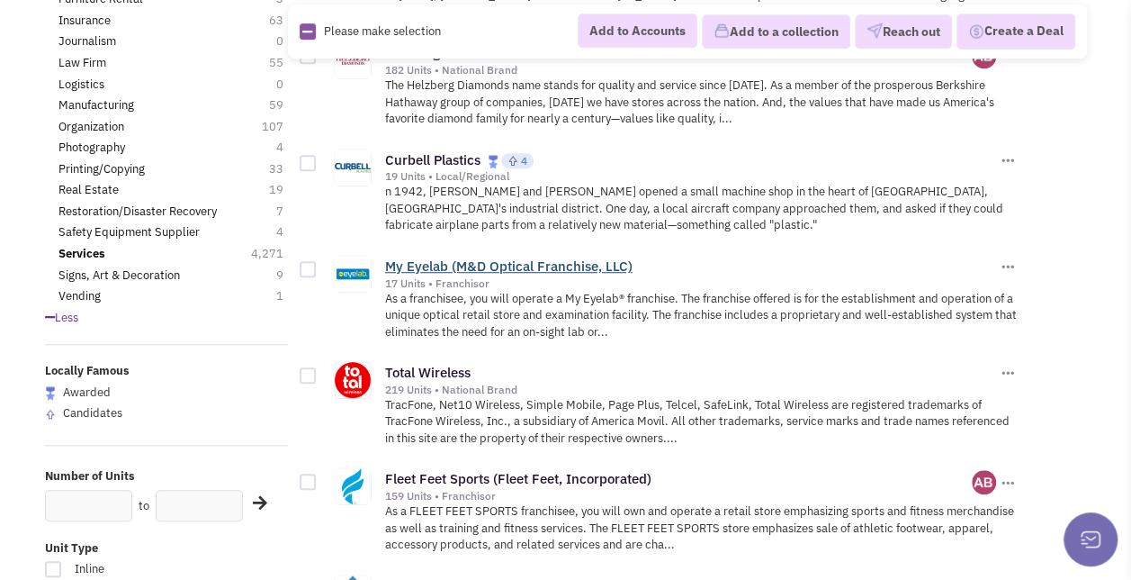
click at [437, 264] on link "My Eyelab (M&D Optical Franchise, LLC)" at bounding box center [508, 265] width 247 height 17
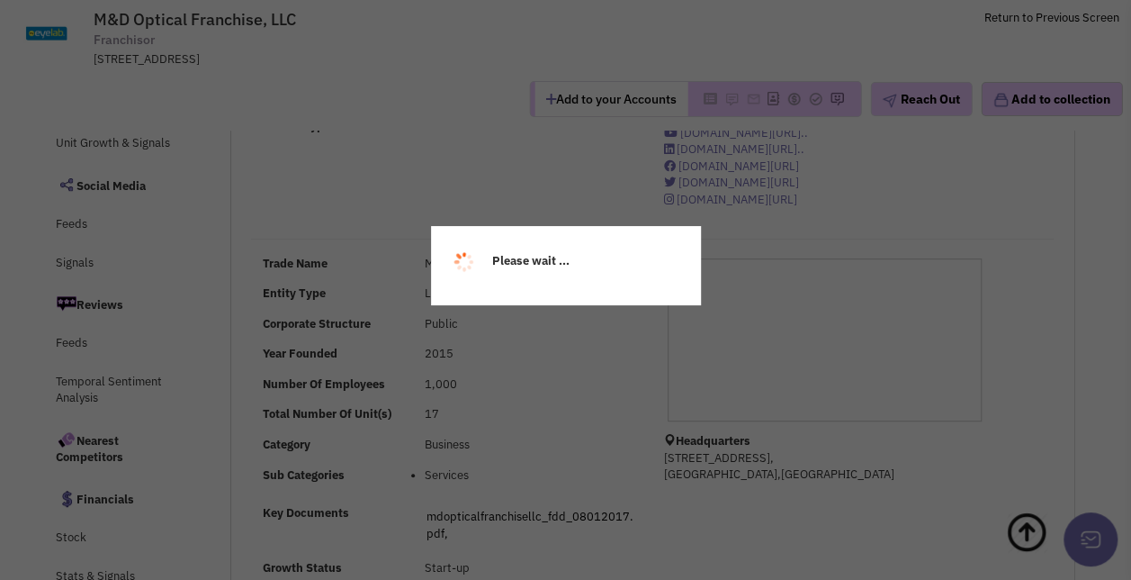
select select
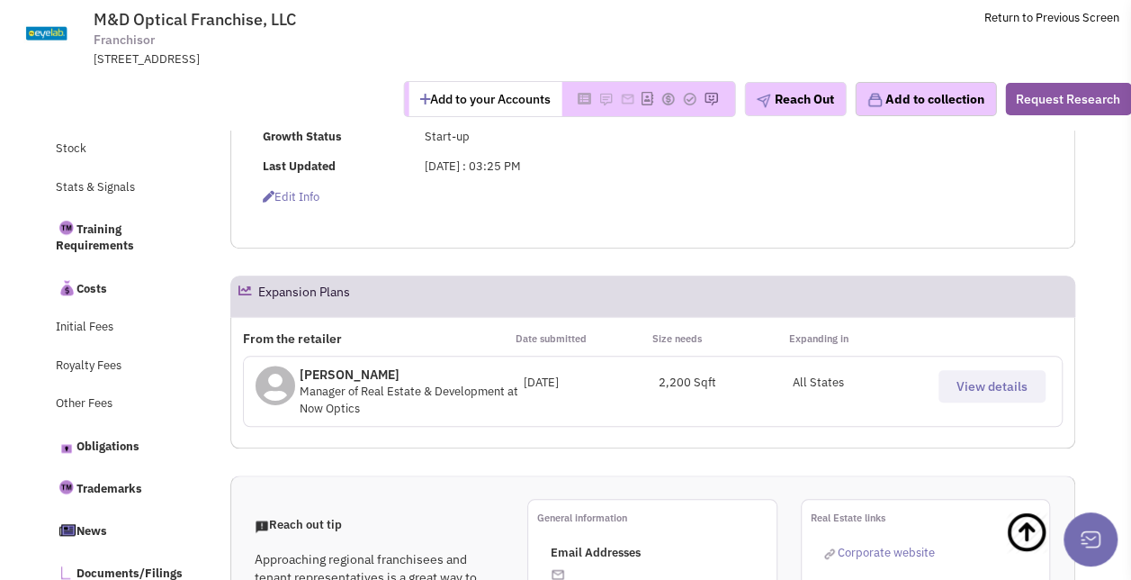
scroll to position [685, 0]
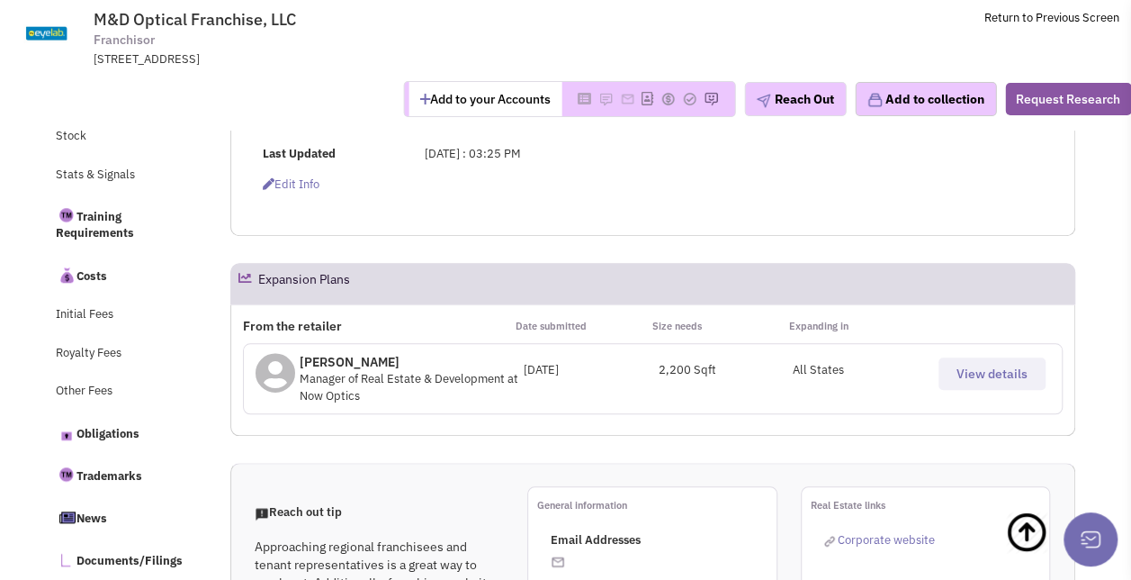
click at [965, 375] on span "View details" at bounding box center [992, 373] width 71 height 16
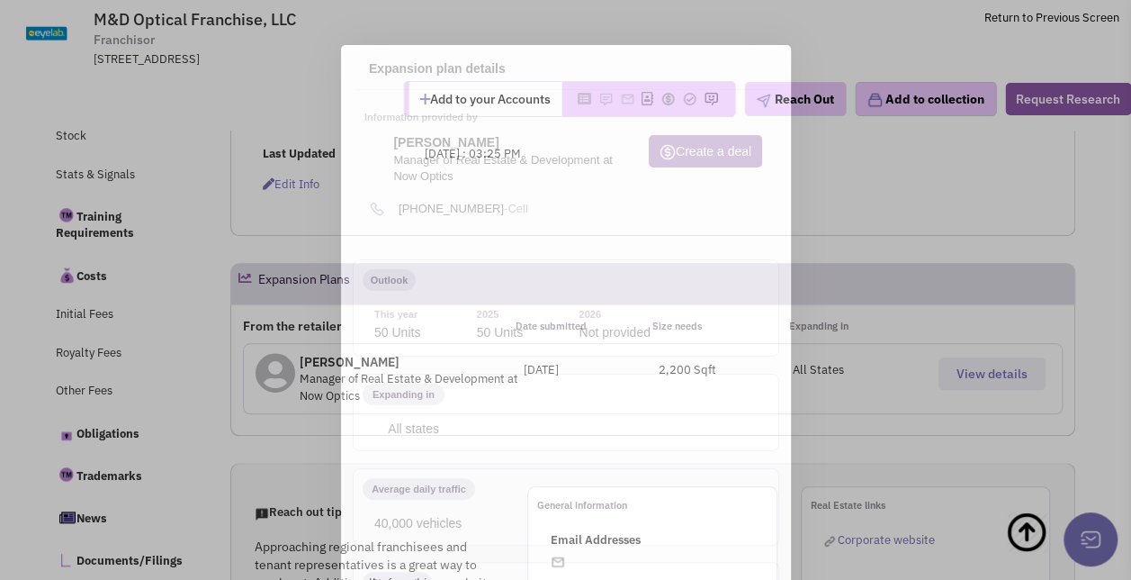
scroll to position [0, 0]
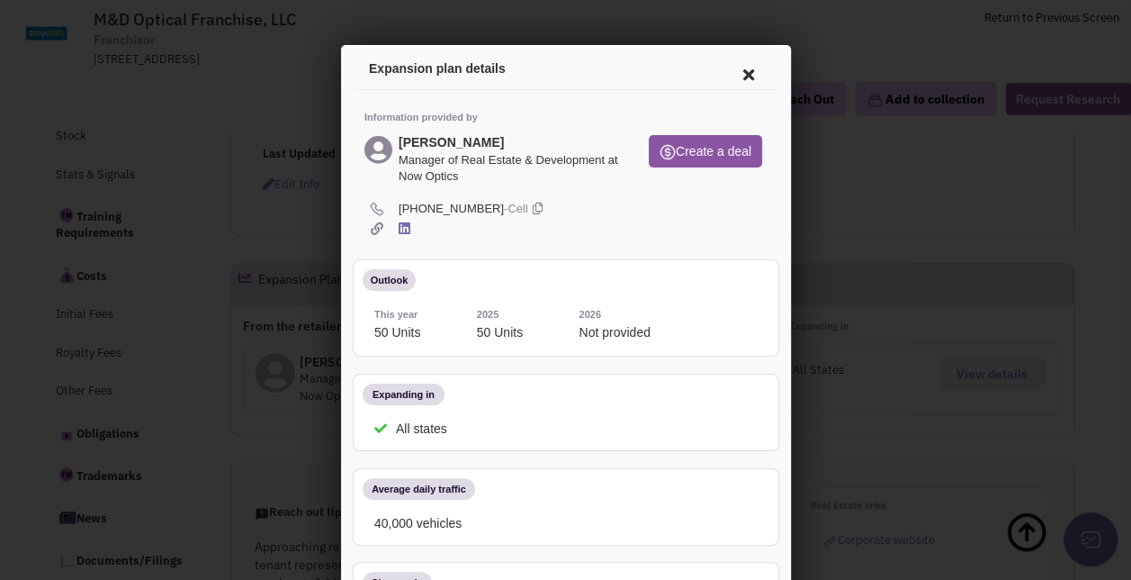
click at [731, 67] on icon at bounding box center [745, 71] width 38 height 43
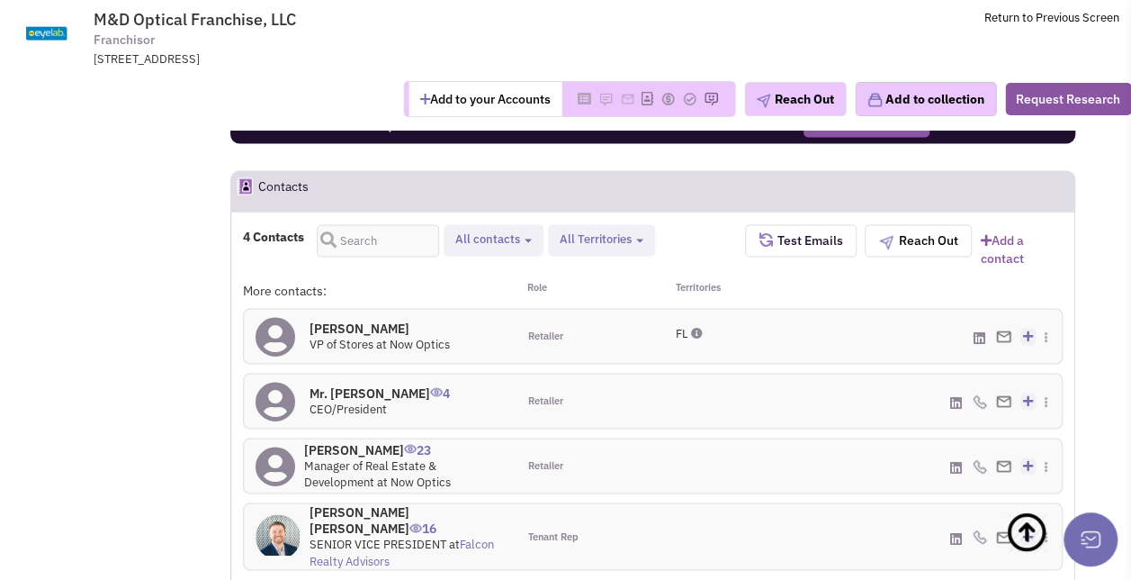
scroll to position [1426, 0]
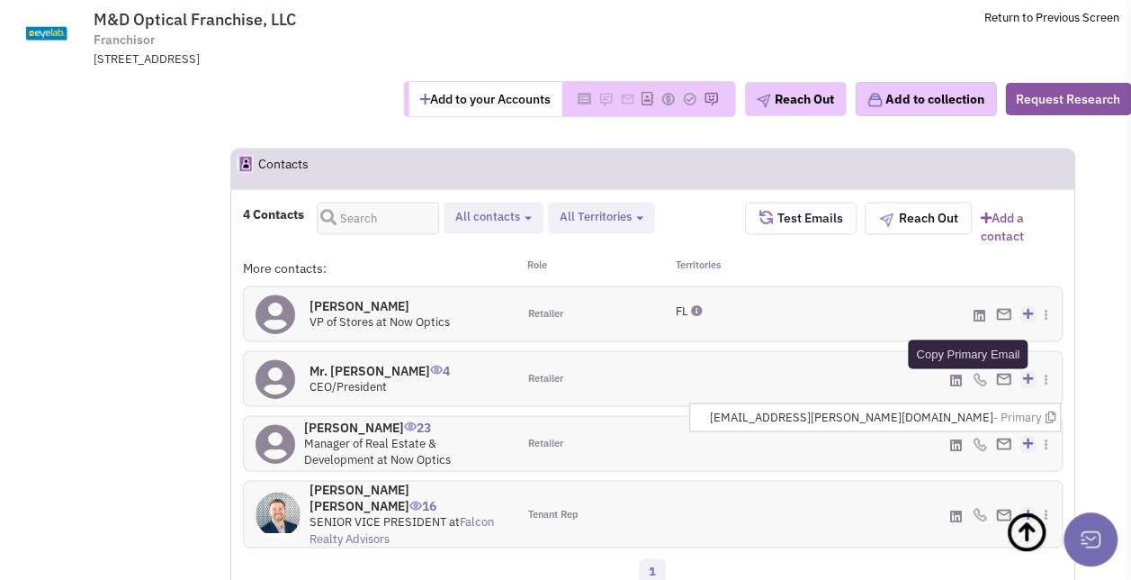
click at [1048, 412] on icon at bounding box center [1050, 416] width 10 height 12
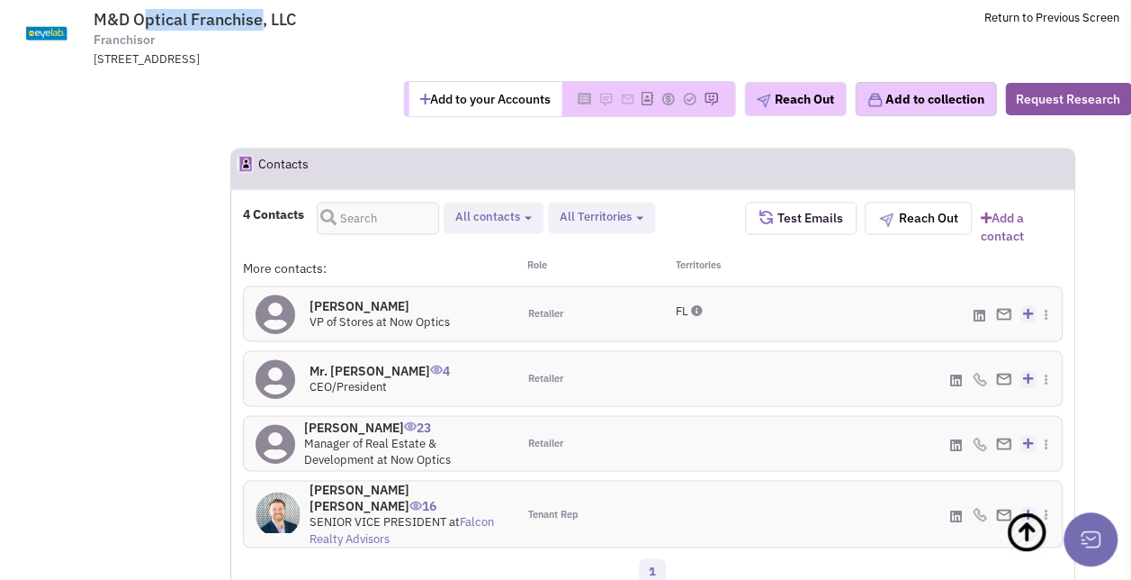
drag, startPoint x: 259, startPoint y: 23, endPoint x: 149, endPoint y: 29, distance: 109.9
click at [149, 29] on span "M&D Optical Franchise, LLC" at bounding box center [195, 19] width 202 height 21
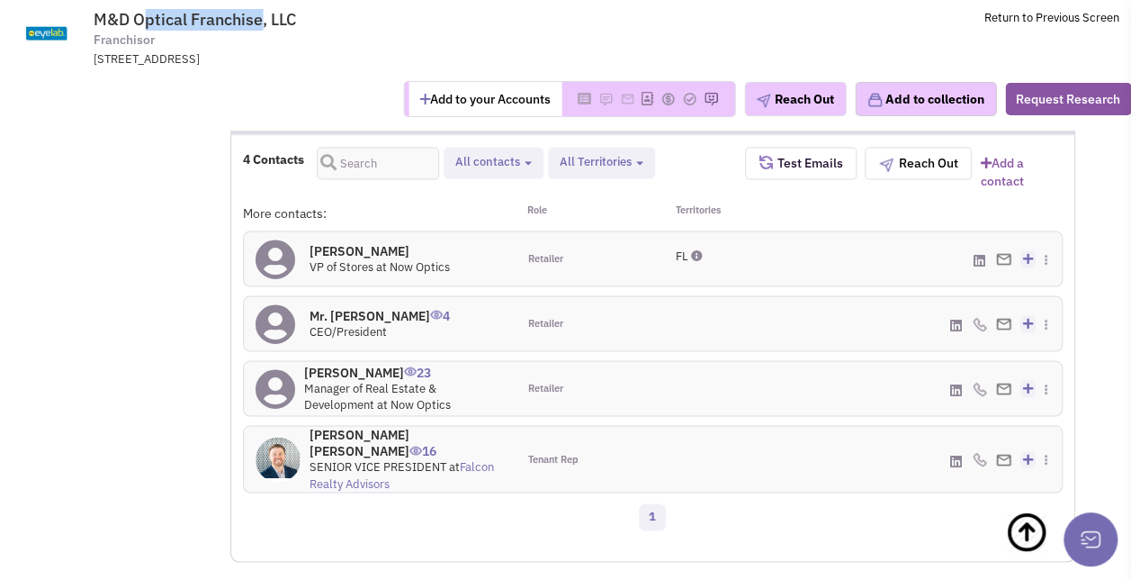
scroll to position [1483, 0]
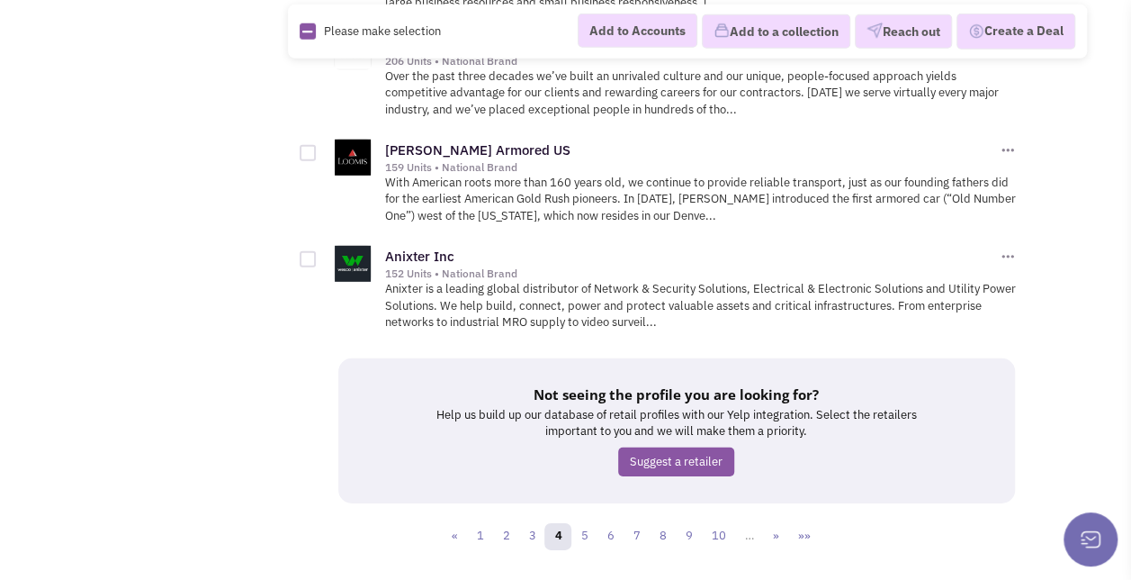
scroll to position [2522, 0]
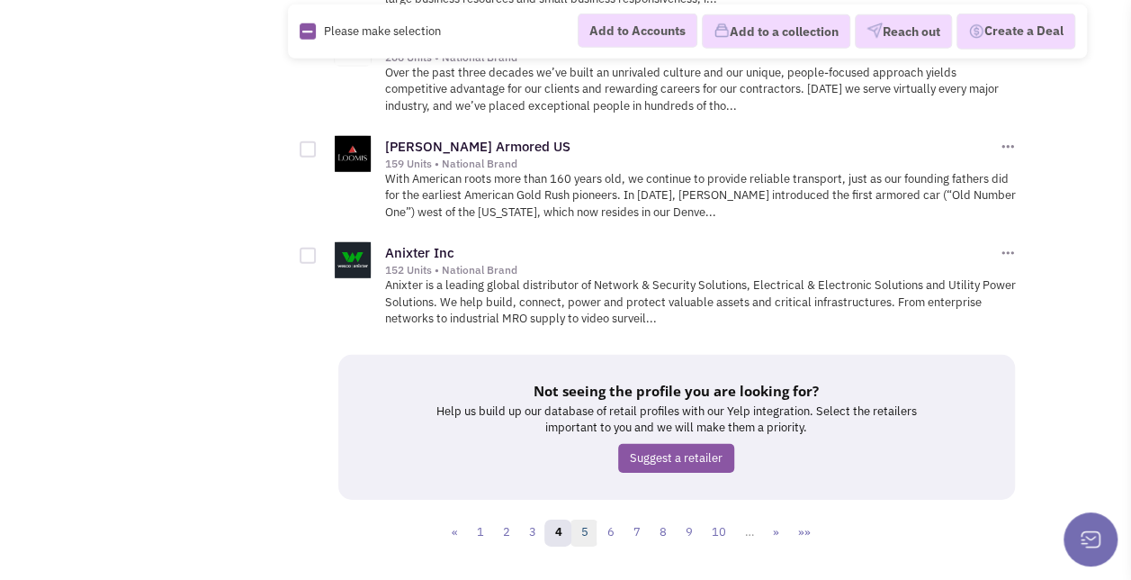
click at [594, 519] on link "5" at bounding box center [584, 532] width 27 height 27
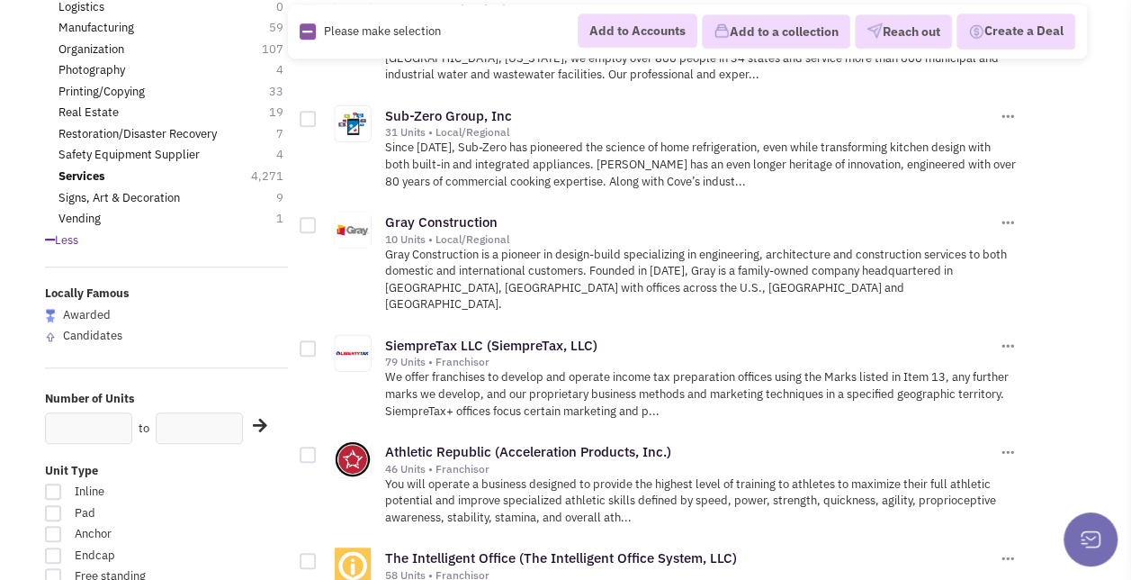
scroll to position [614, 0]
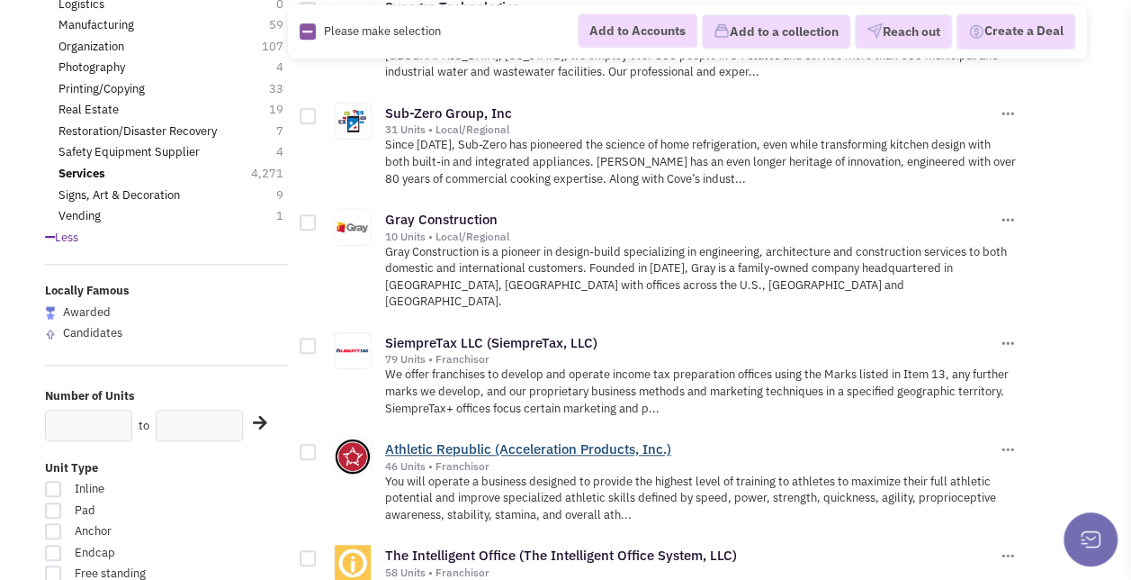
click at [533, 440] on link "Athletic Republic (Acceleration Products, Inc.)" at bounding box center [528, 448] width 286 height 17
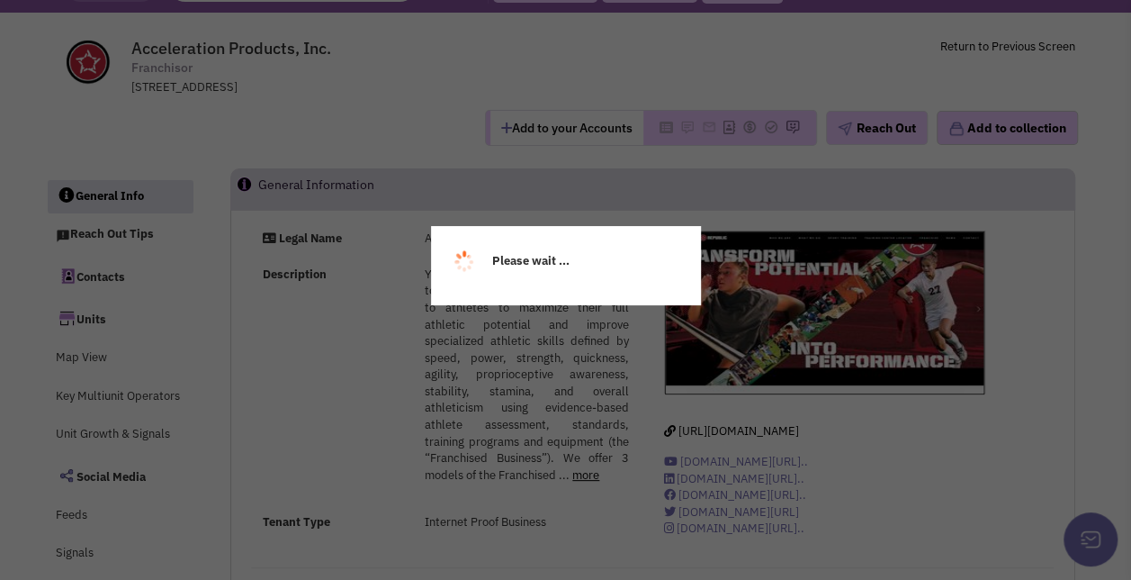
select select
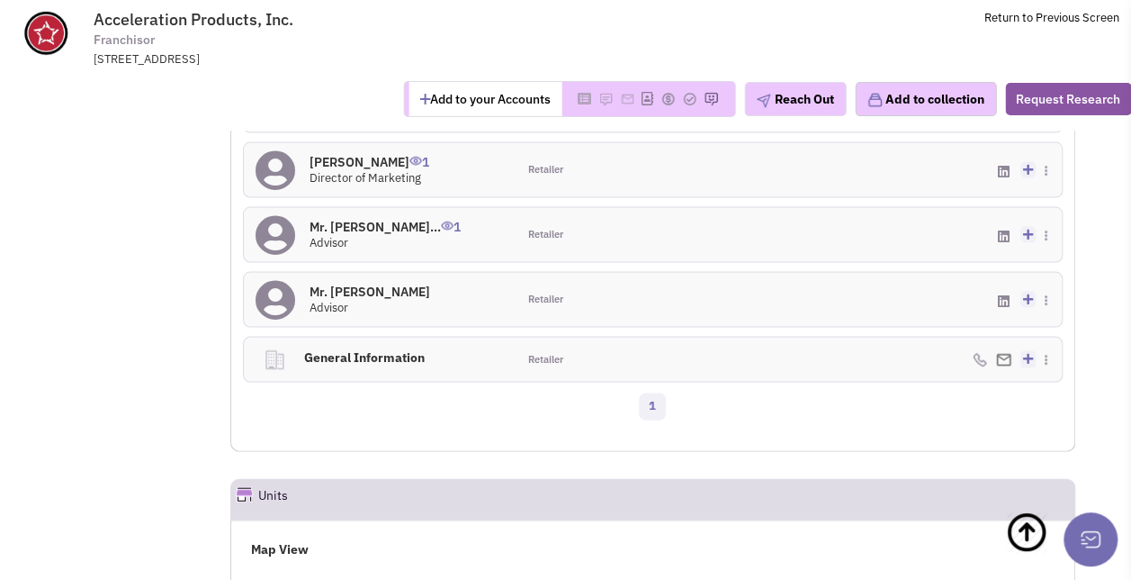
scroll to position [1715, 0]
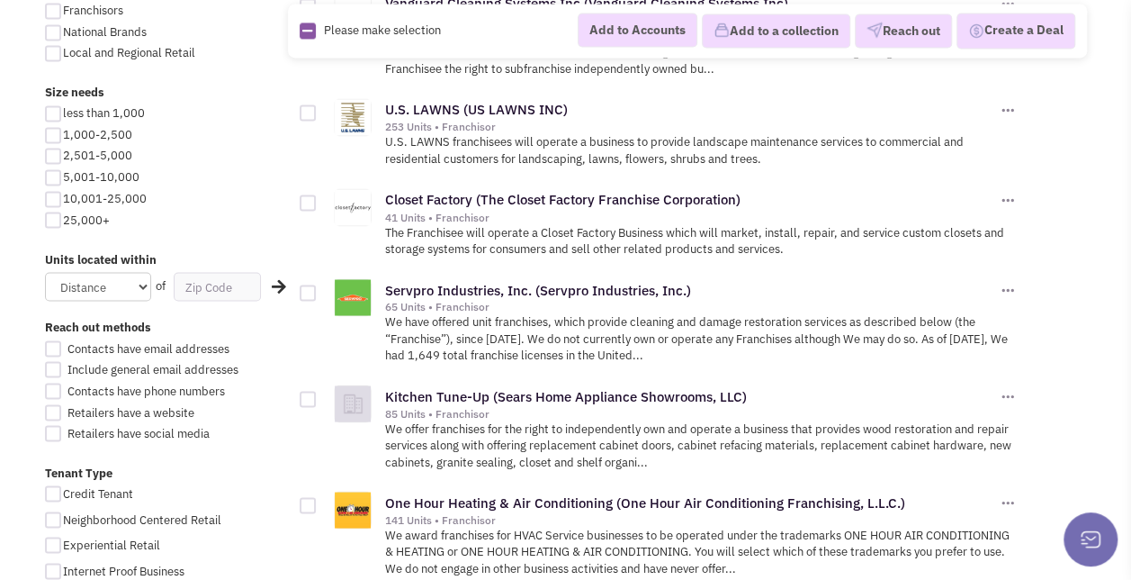
scroll to position [1494, 0]
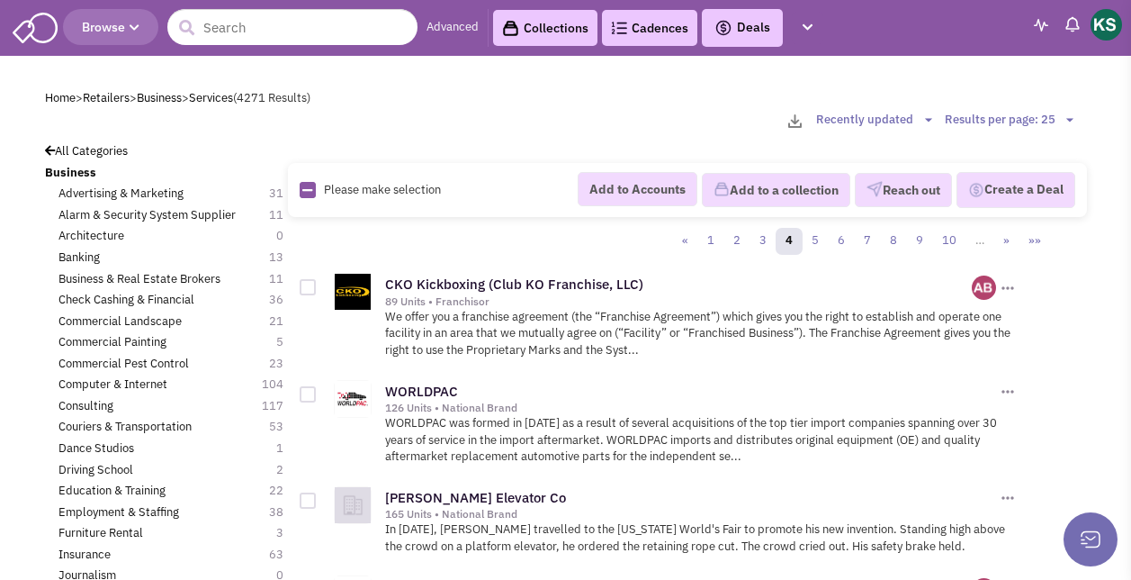
scroll to position [2522, 0]
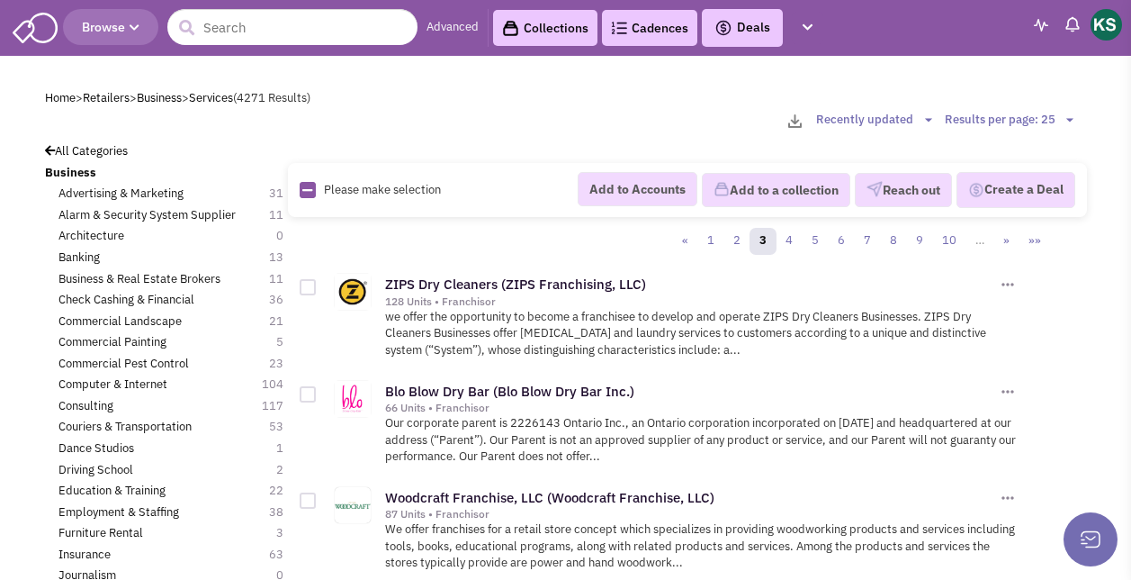
scroll to position [2535, 0]
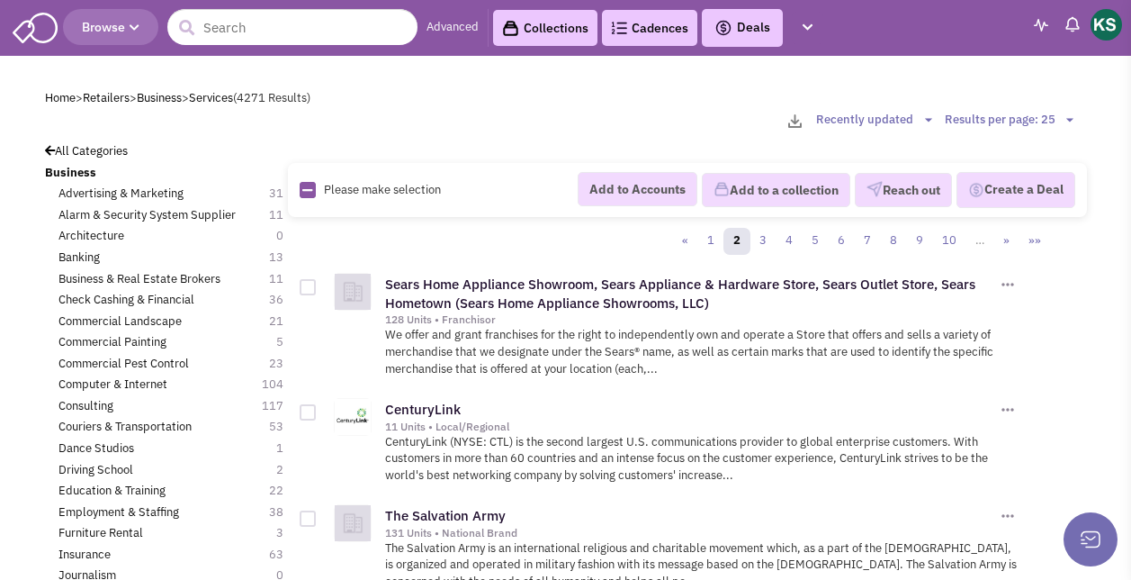
scroll to position [2496, 0]
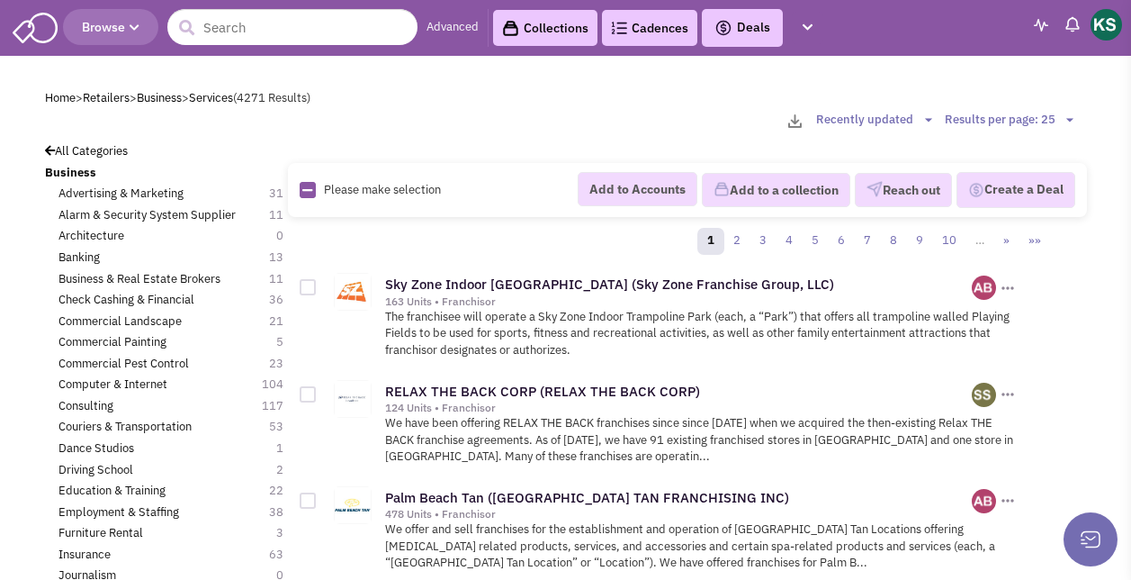
scroll to position [2552, 0]
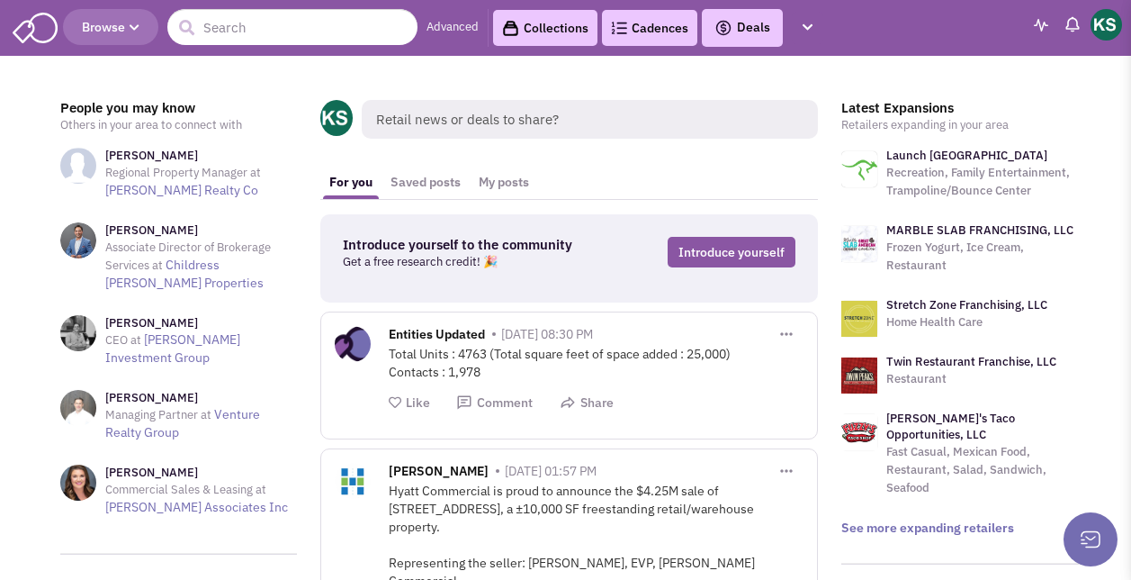
scroll to position [843, 0]
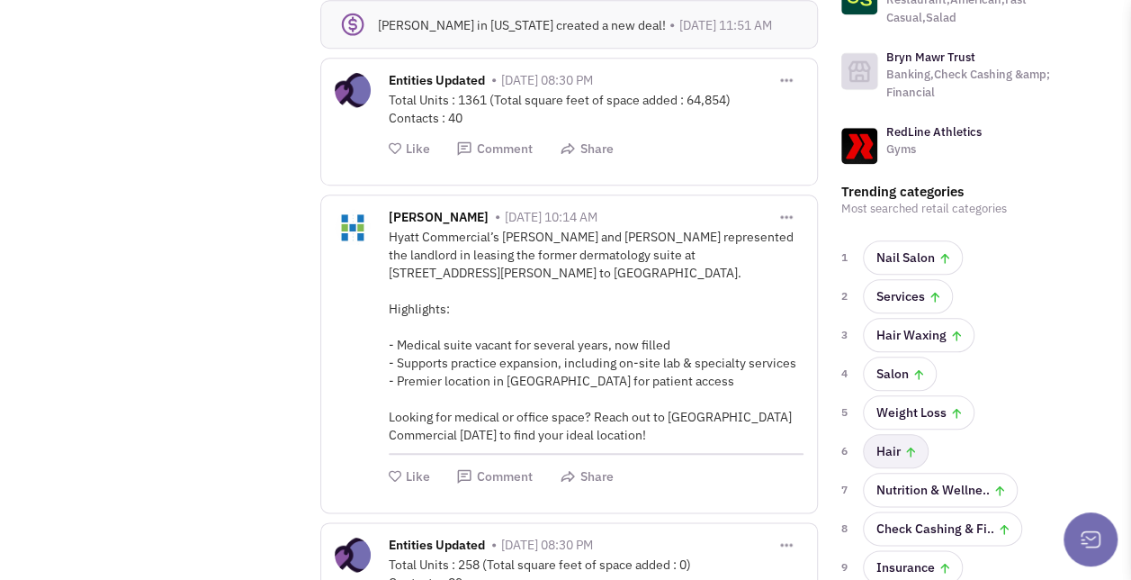
scroll to position [868, 0]
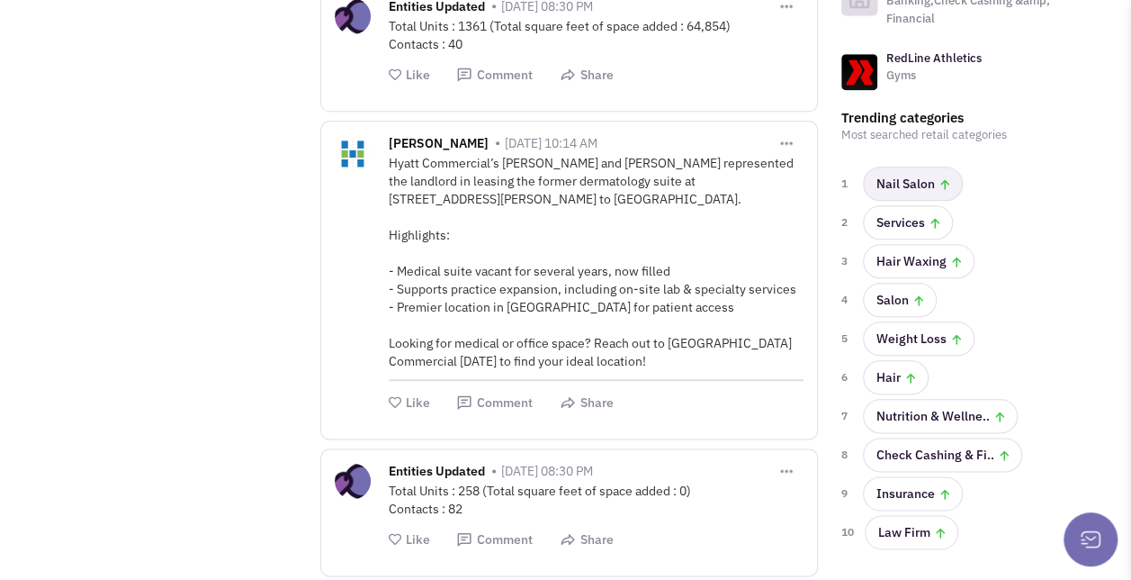
click at [912, 166] on link "Nail Salon" at bounding box center [913, 183] width 100 height 34
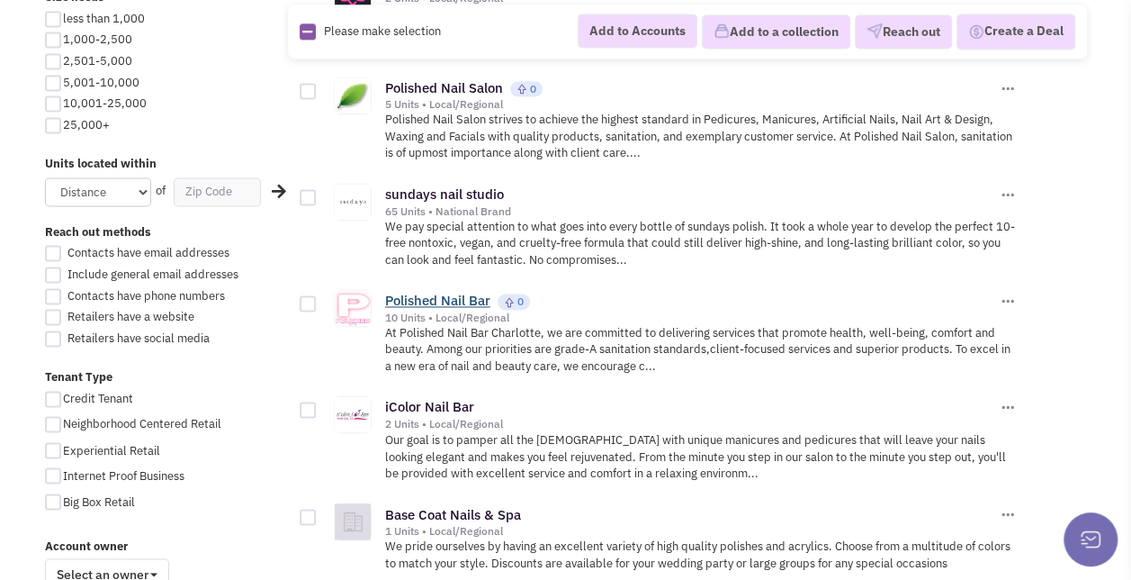
scroll to position [1264, 0]
click at [445, 396] on link "iColor Nail Bar" at bounding box center [429, 404] width 89 height 17
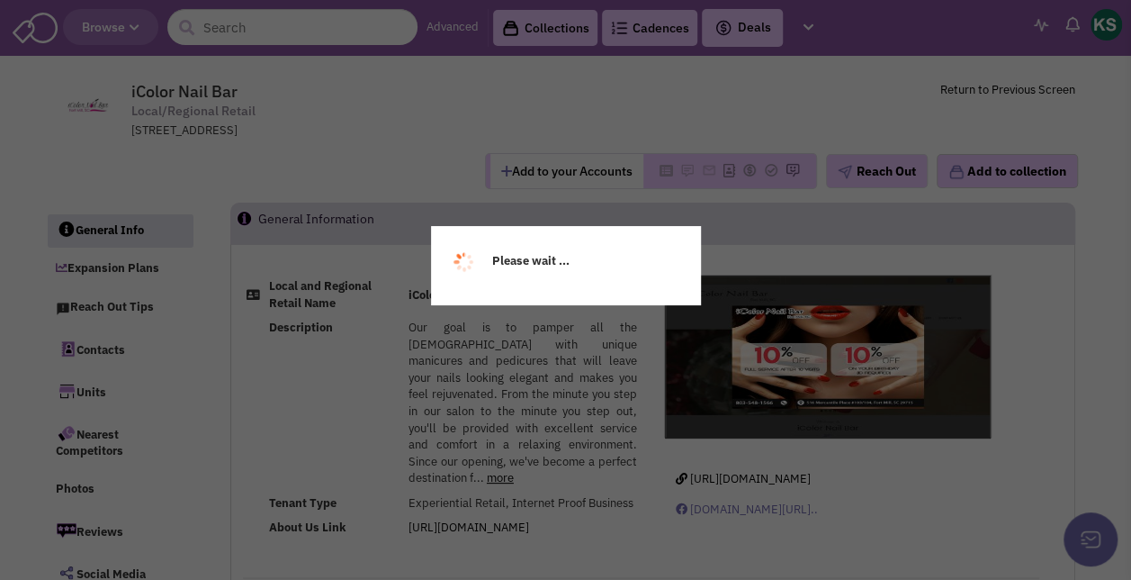
select select
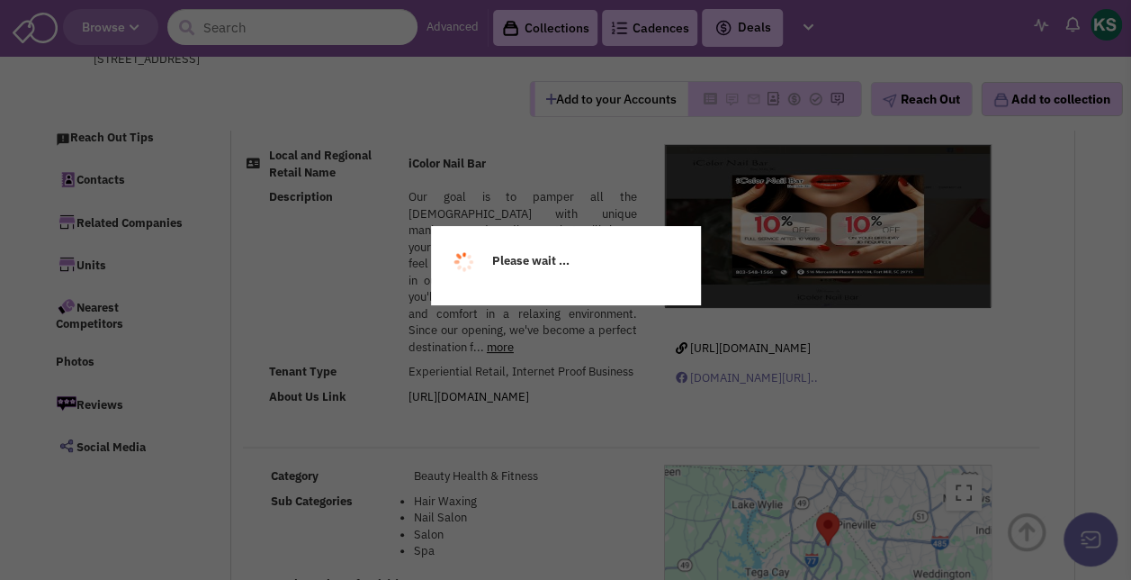
scroll to position [396, 0]
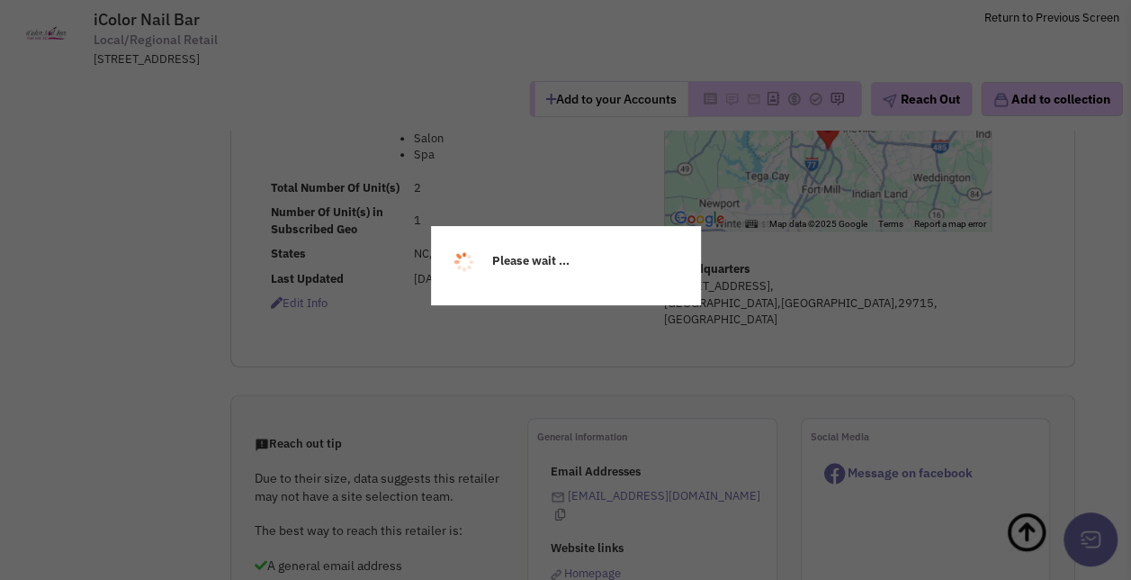
select select
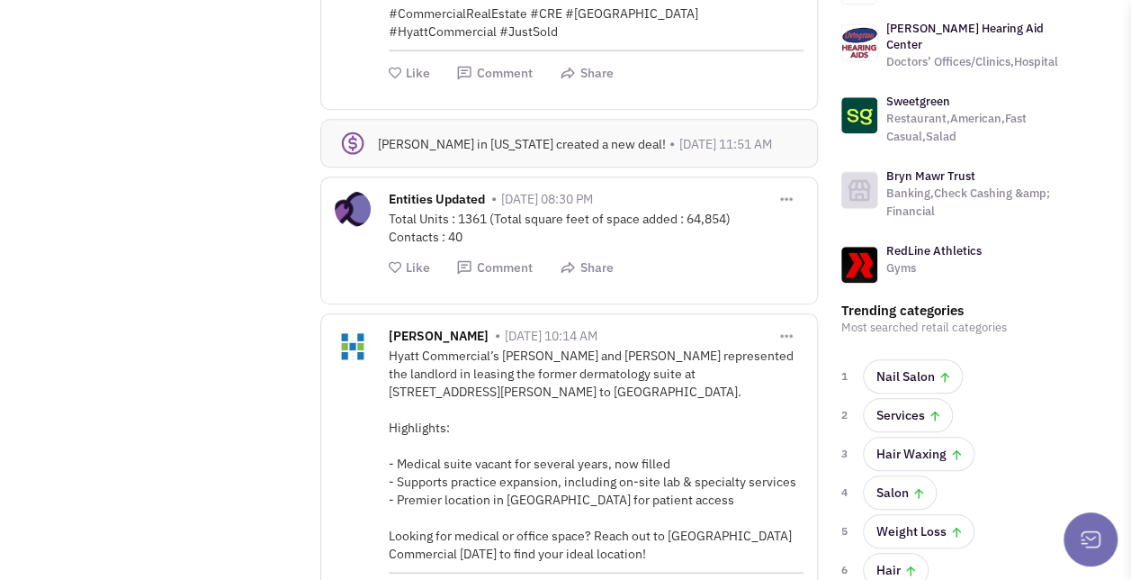
scroll to position [848, 0]
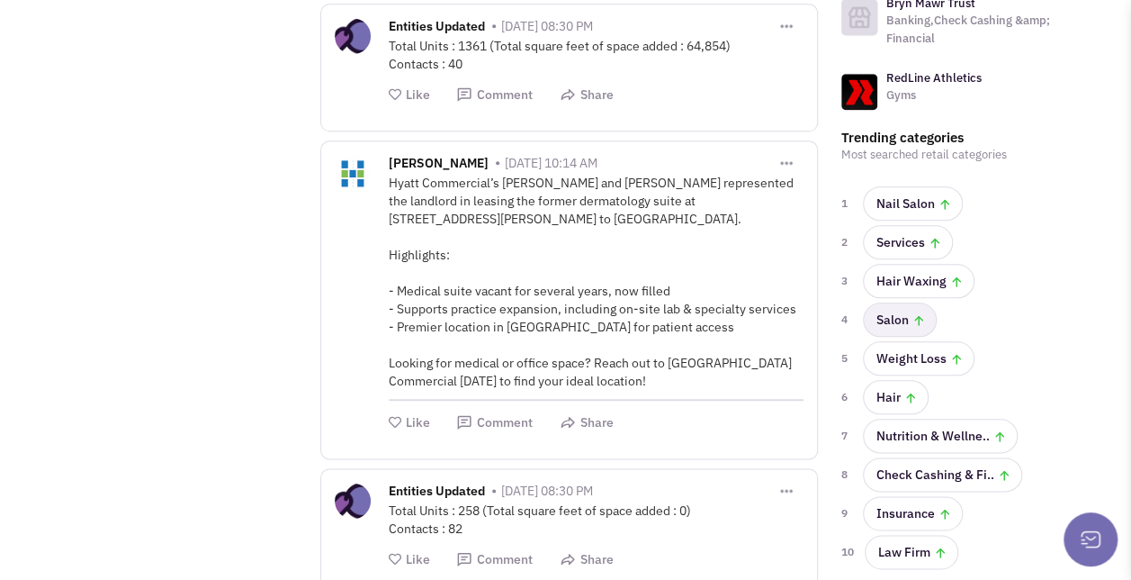
click at [908, 302] on link "Salon" at bounding box center [900, 319] width 74 height 34
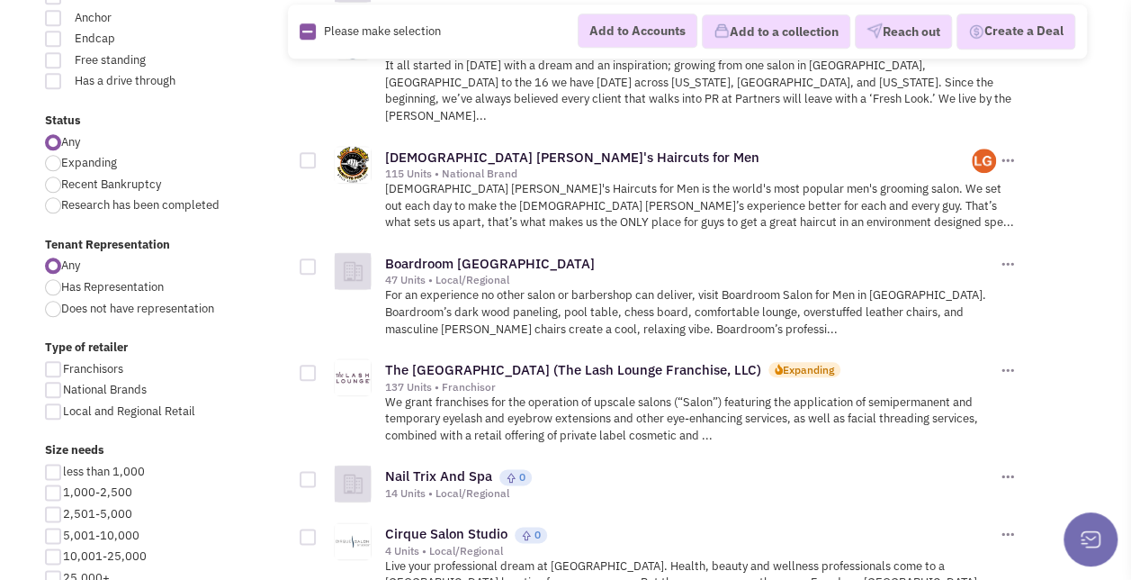
scroll to position [1018, 0]
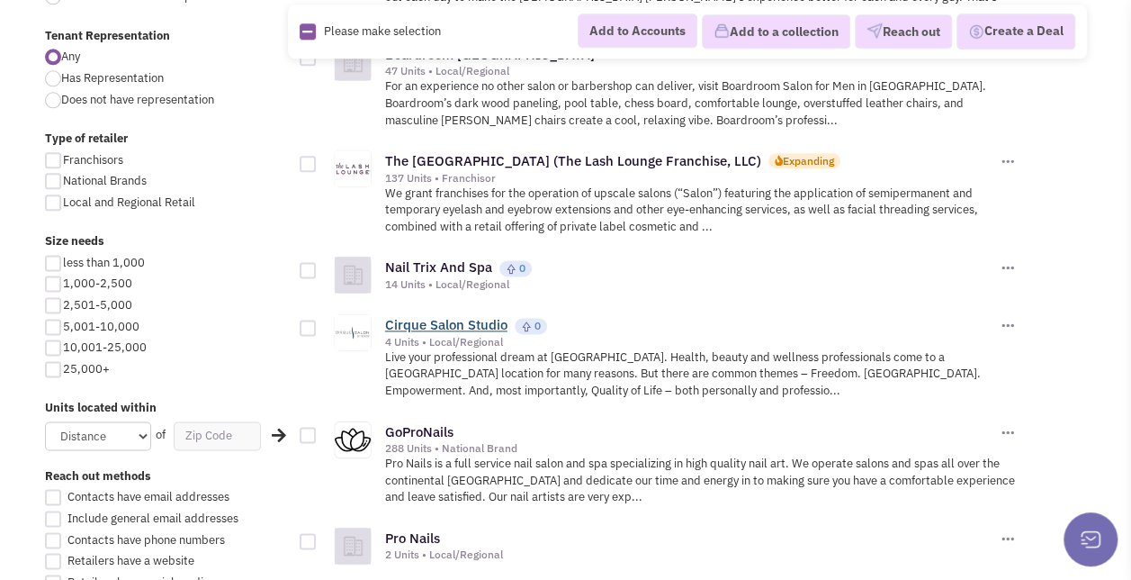
click at [478, 316] on link "Cirque Salon Studio" at bounding box center [446, 324] width 122 height 17
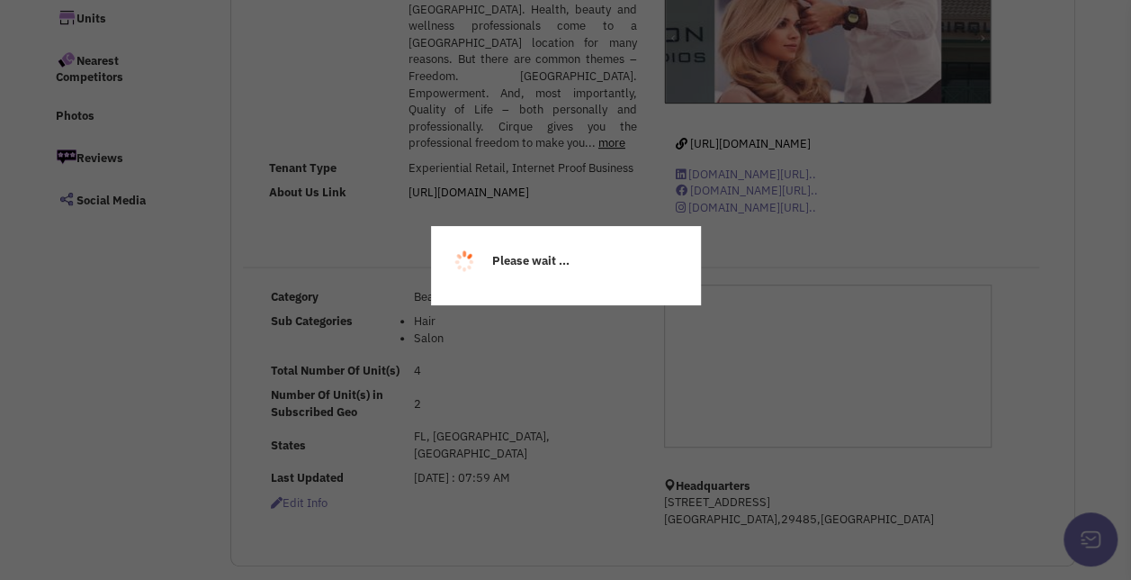
select select
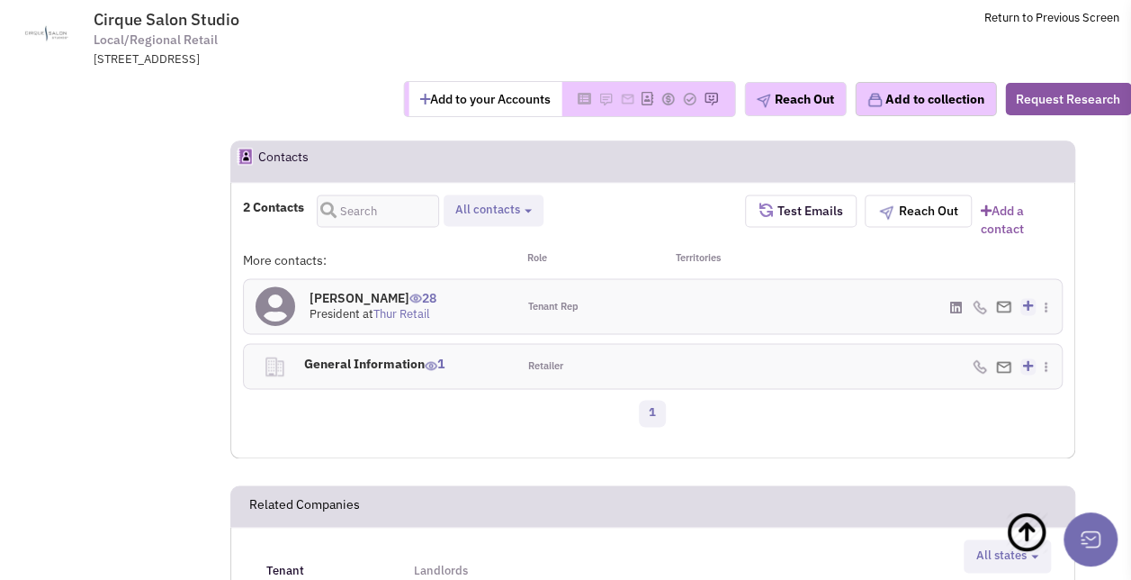
scroll to position [1094, 0]
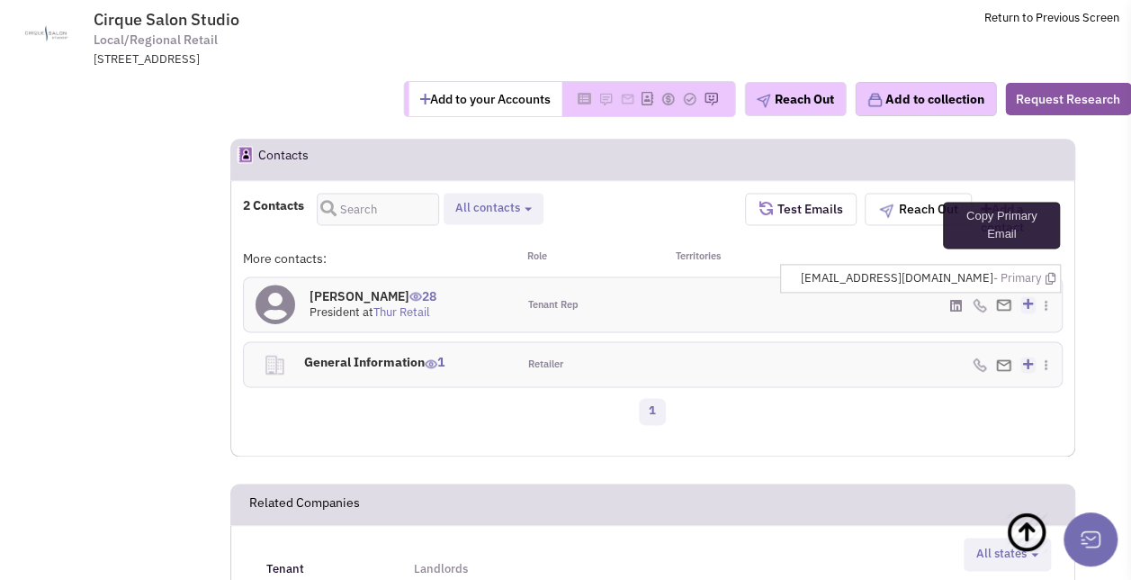
click at [1048, 273] on icon at bounding box center [1050, 279] width 10 height 12
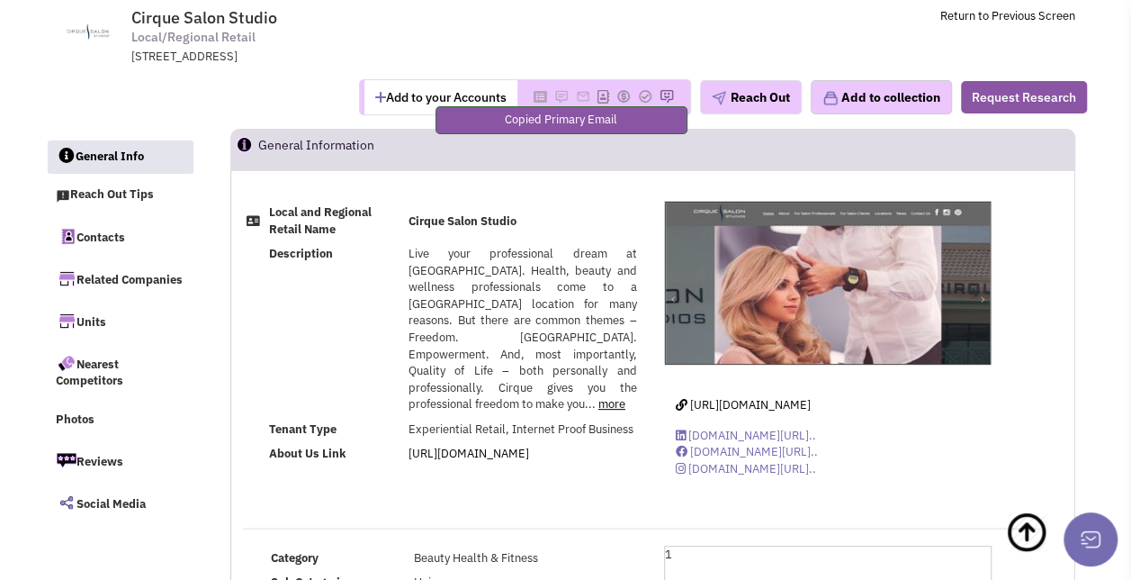
scroll to position [0, 0]
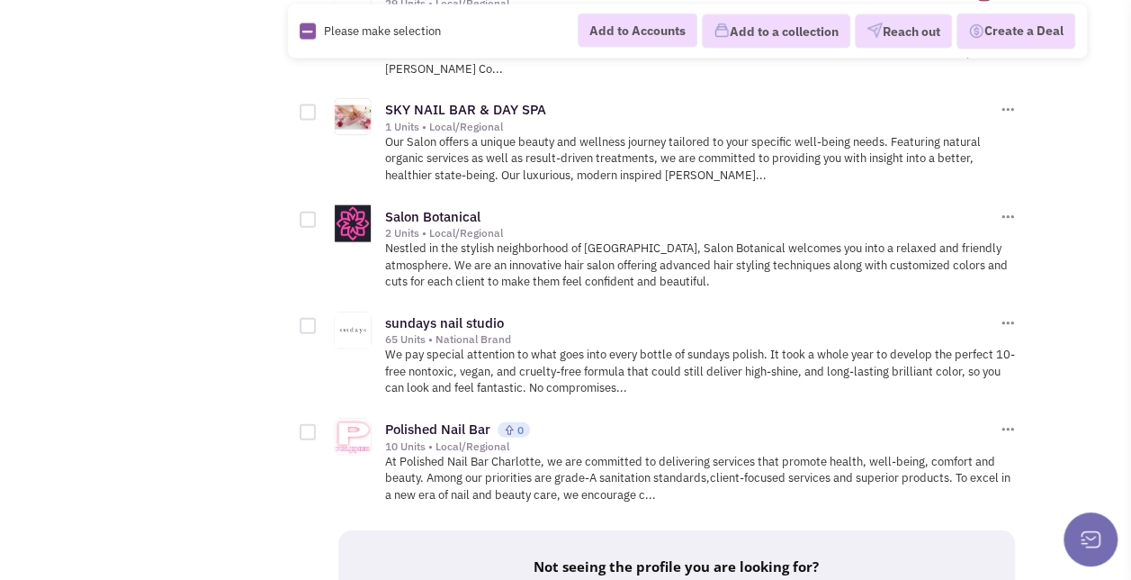
scroll to position [2149, 0]
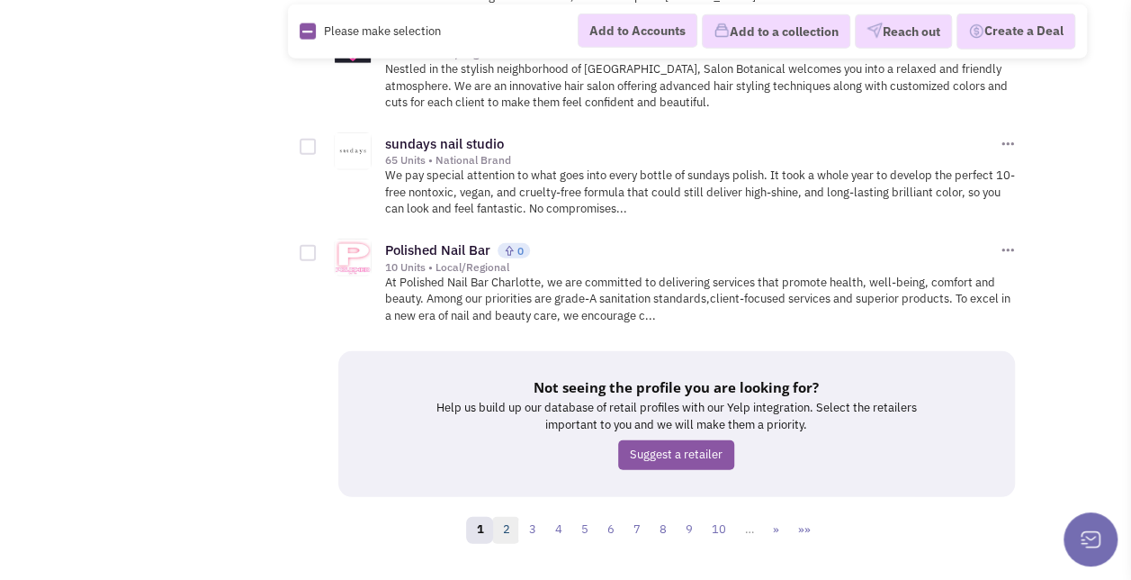
click at [499, 517] on link "2" at bounding box center [505, 530] width 27 height 27
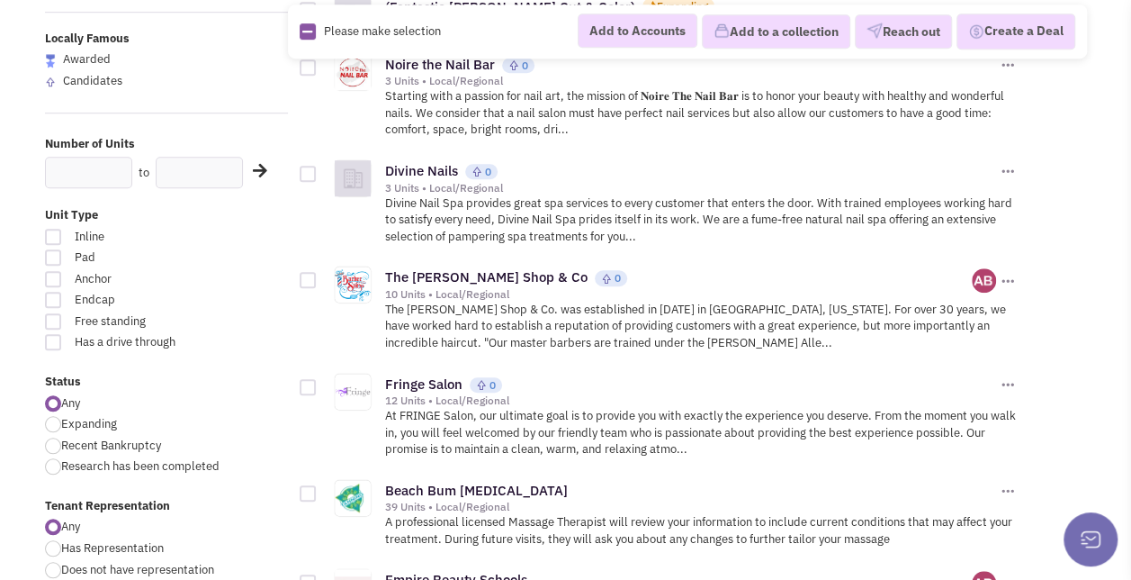
scroll to position [570, 0]
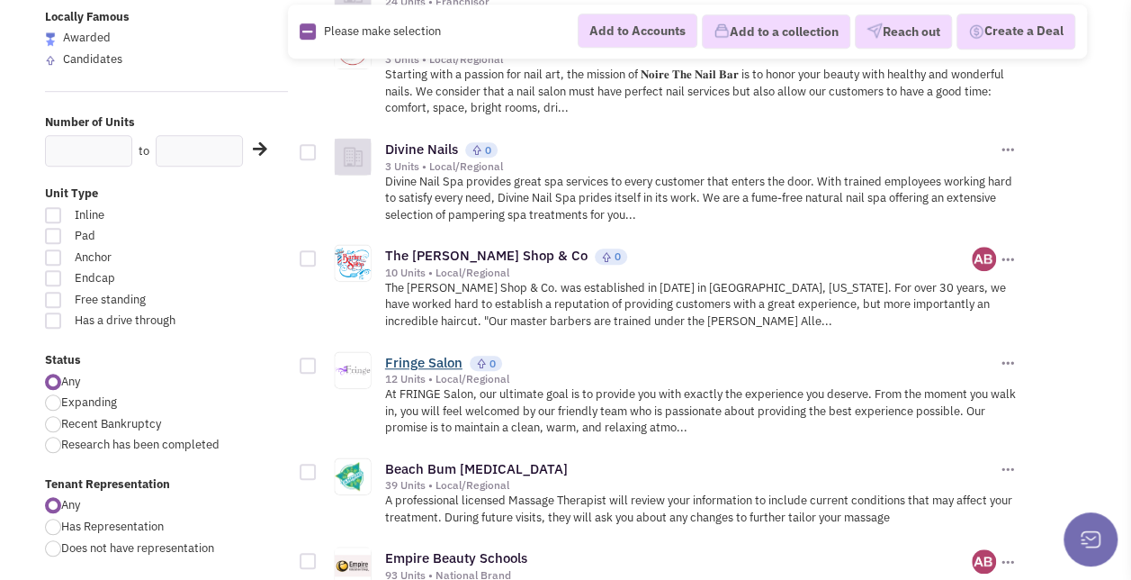
click at [429, 355] on link "Fringe Salon" at bounding box center [423, 362] width 77 height 17
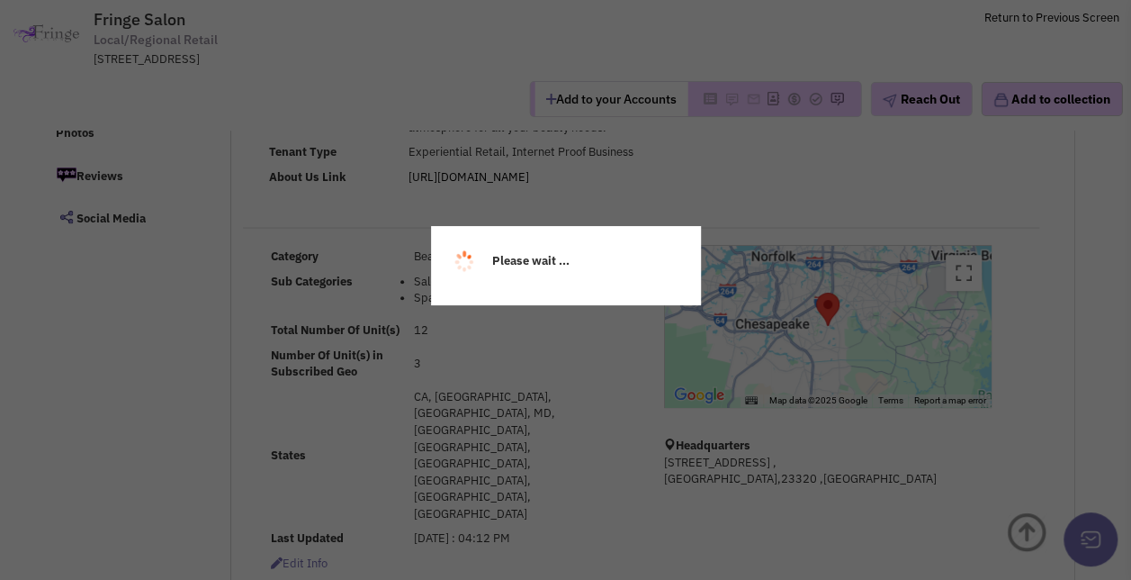
select select
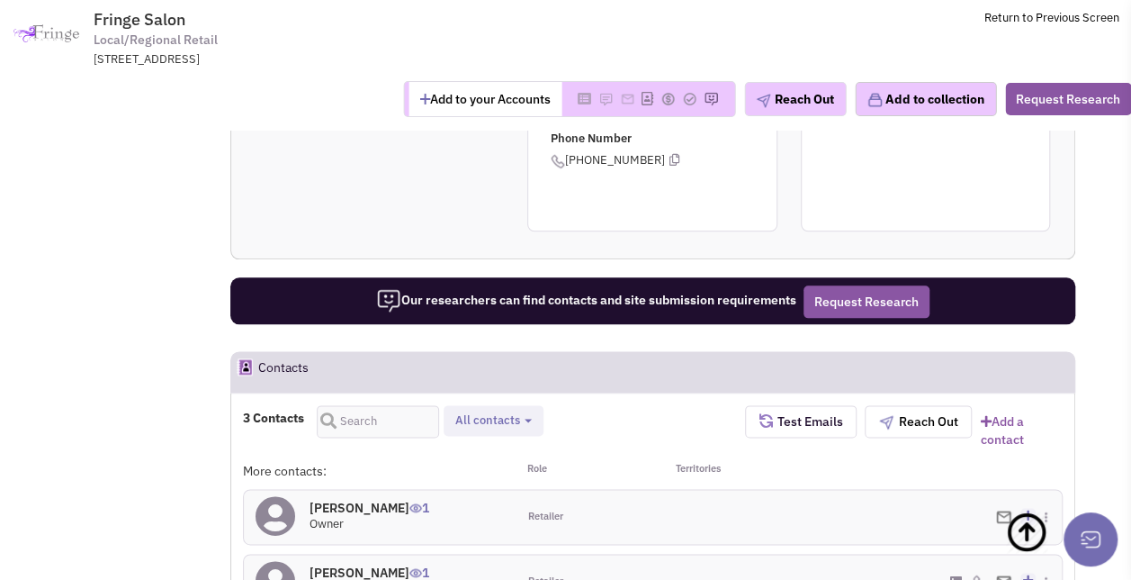
scroll to position [927, 0]
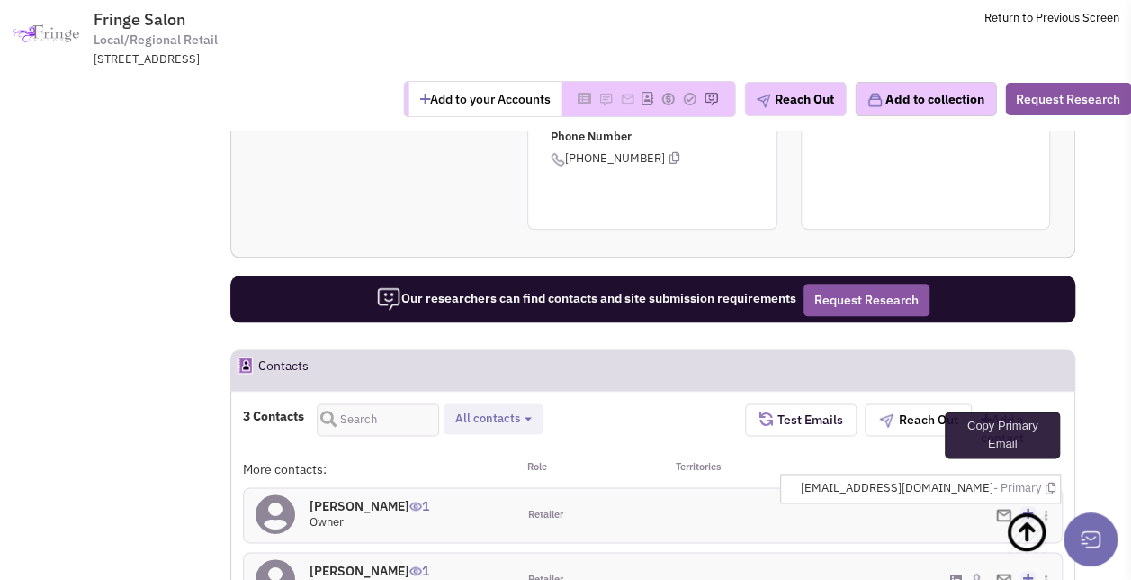
click at [1050, 482] on icon at bounding box center [1050, 488] width 10 height 12
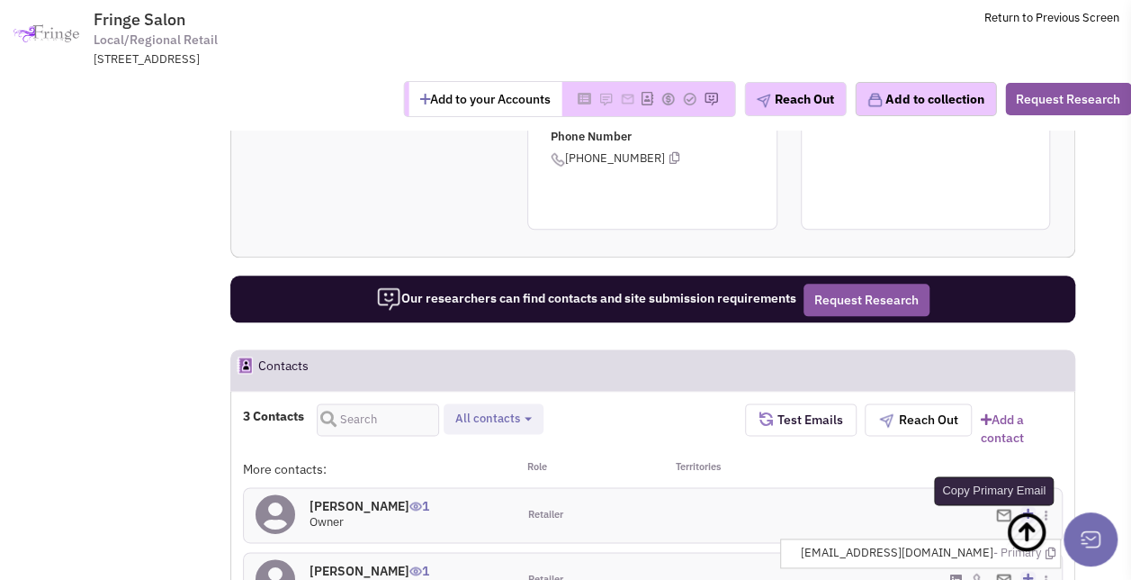
click at [1051, 547] on icon at bounding box center [1050, 553] width 10 height 12
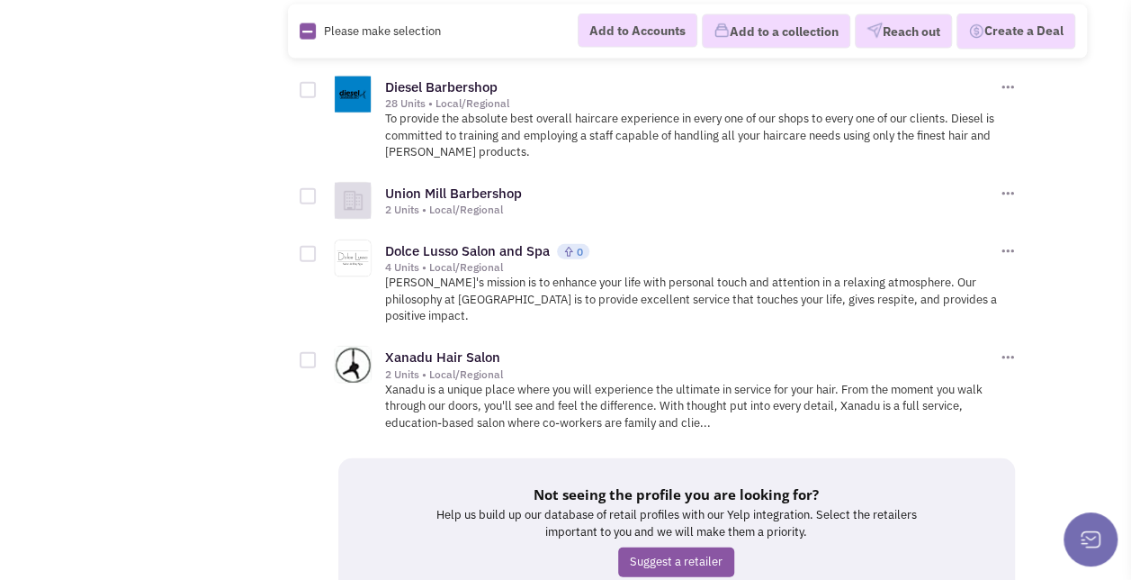
scroll to position [2052, 0]
